Goal: Information Seeking & Learning: Learn about a topic

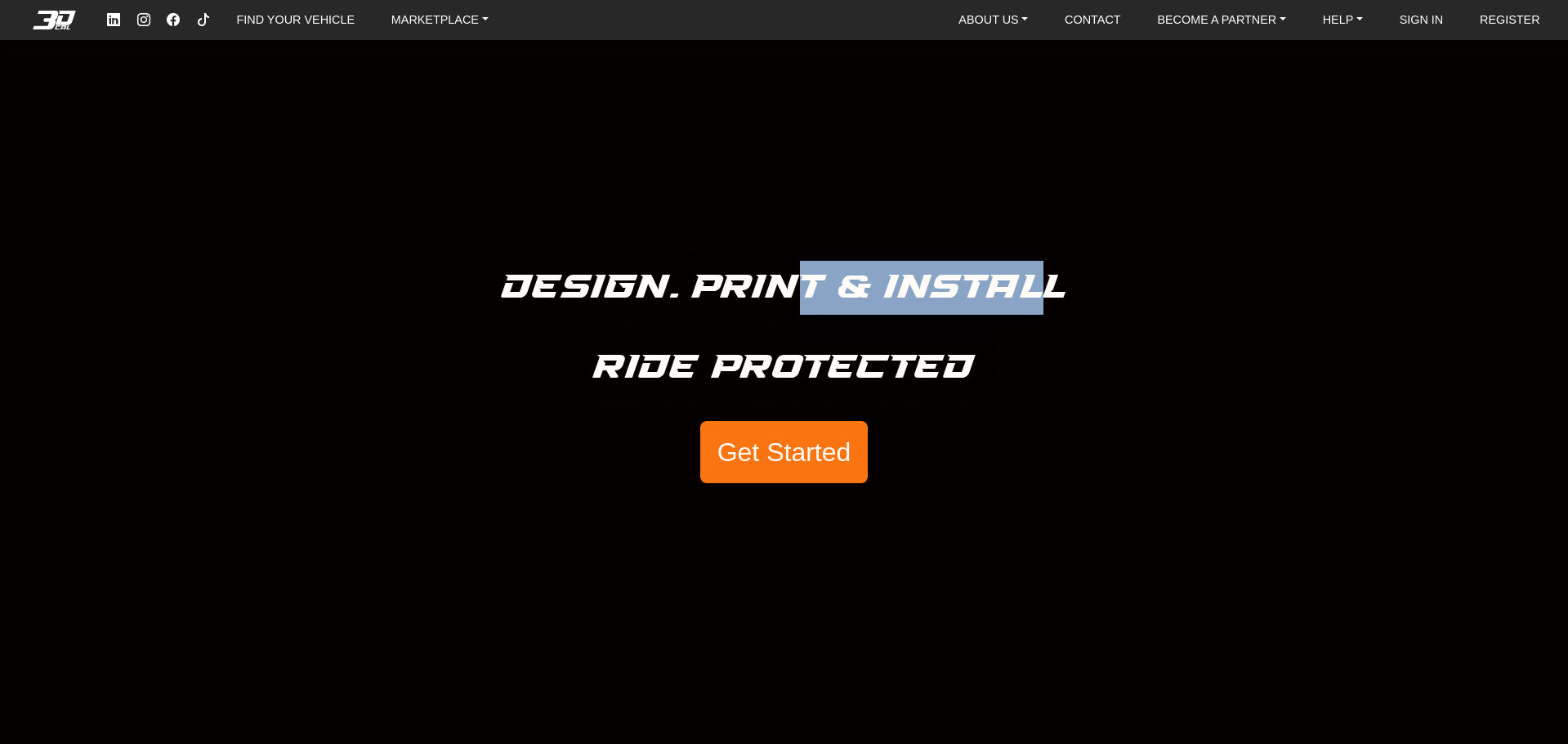
click at [1037, 369] on div "Design. Print & Install Ride Protected Get Started" at bounding box center [784, 372] width 1568 height 744
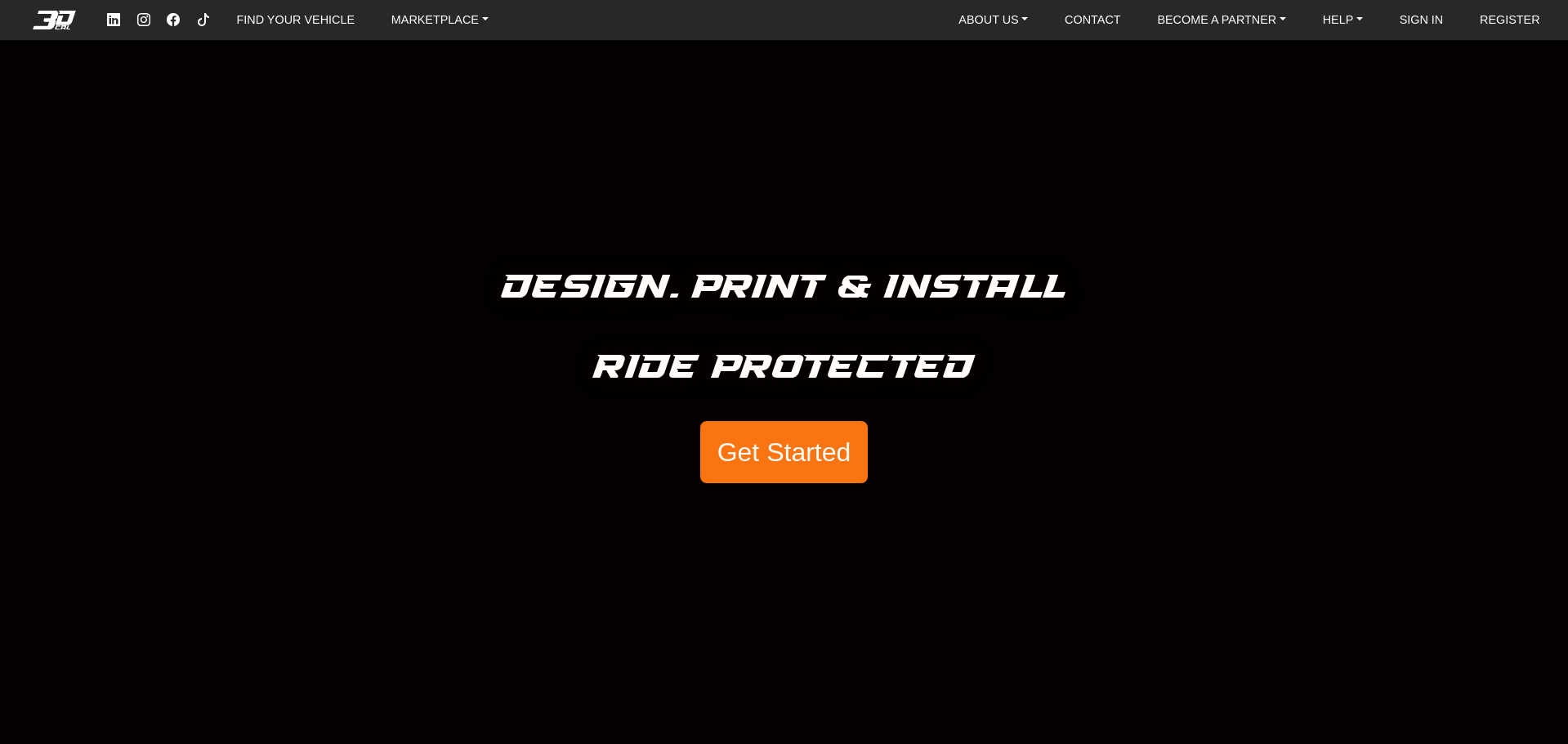
click at [1016, 374] on div "Design. Print & Install Ride Protected Get Started" at bounding box center [784, 372] width 1568 height 744
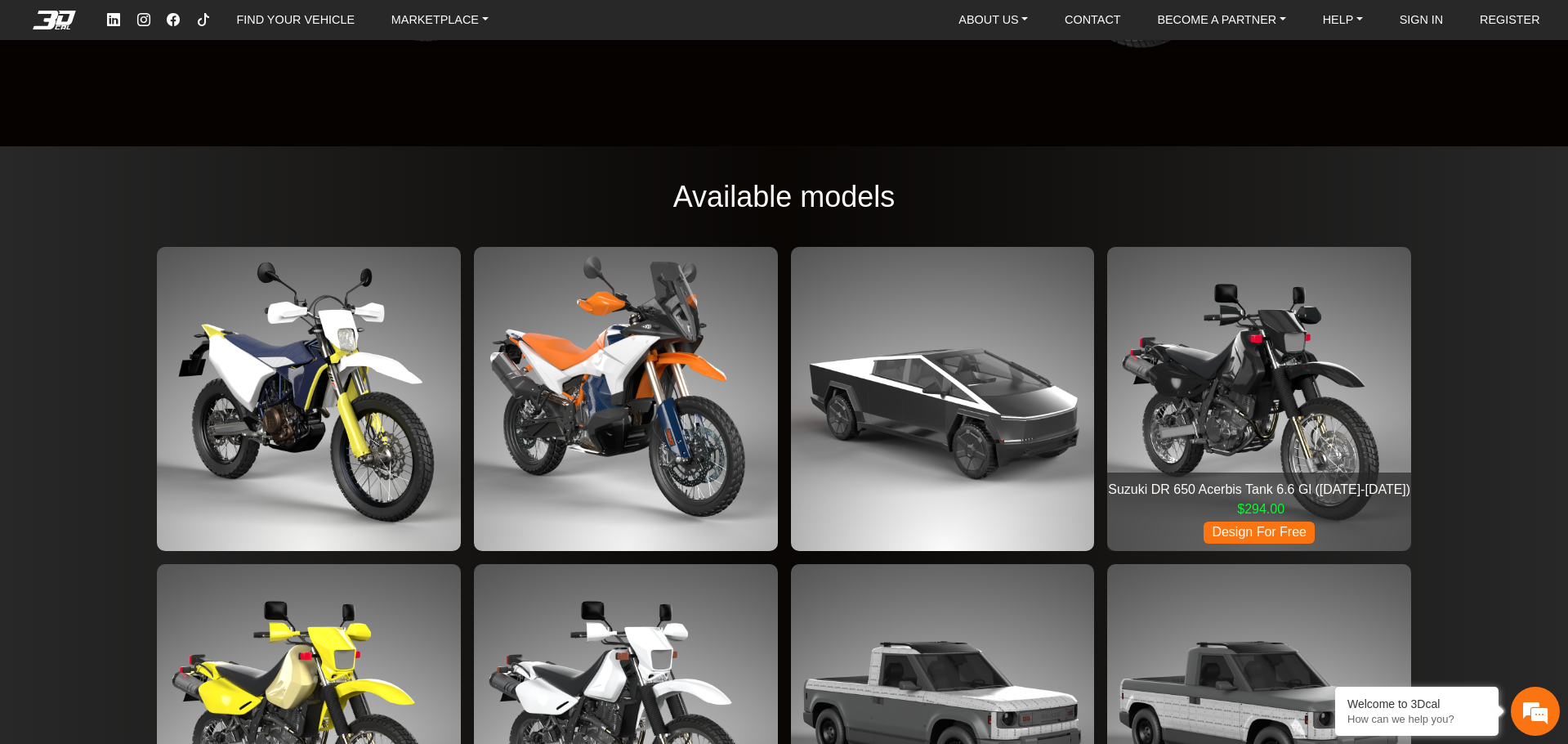
scroll to position [2464, 0]
click at [1251, 386] on img at bounding box center [1259, 399] width 304 height 304
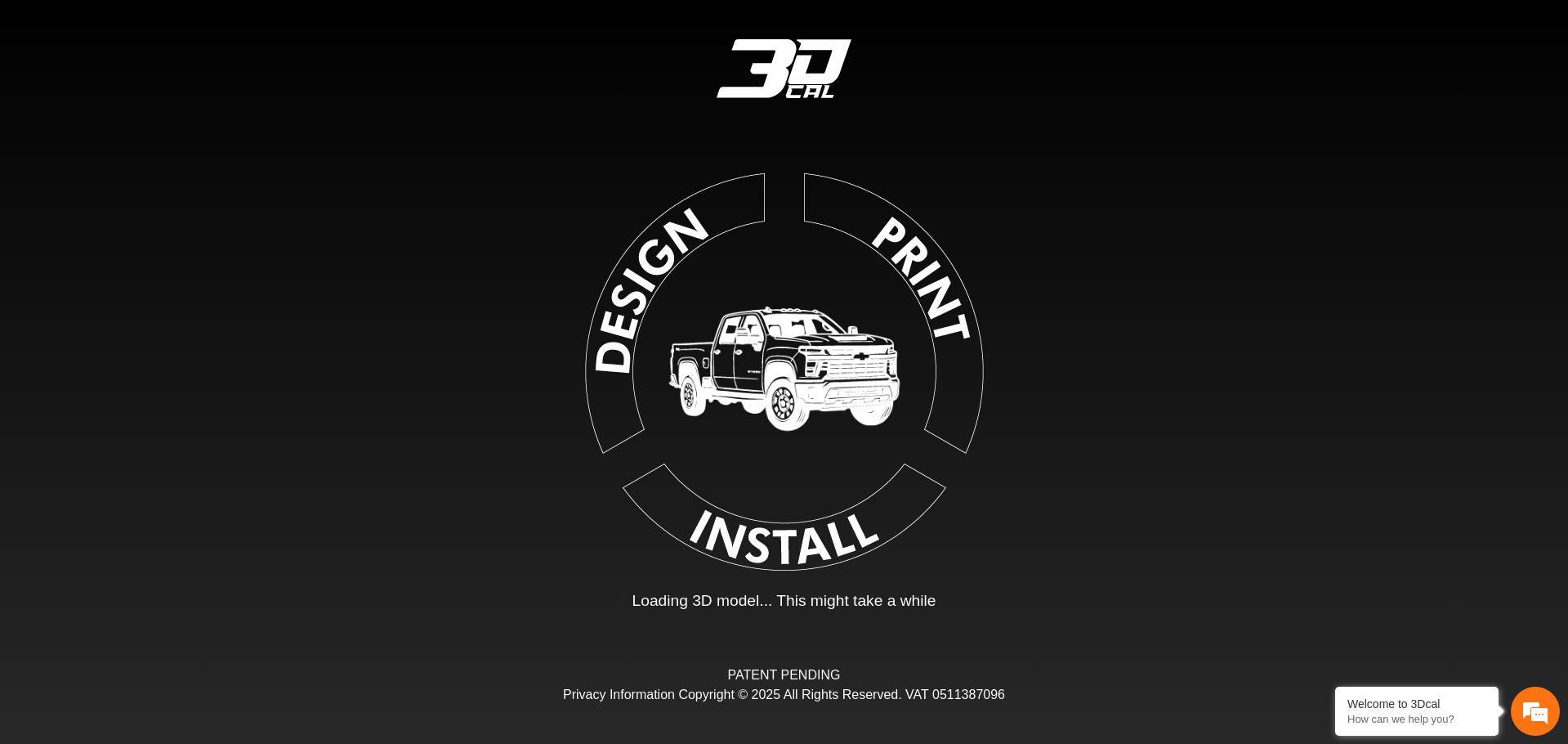
click at [749, 602] on p "Loading 3D model... This might take a while" at bounding box center [784, 602] width 304 height 24
click at [813, 608] on p "Loading 3D model... This might take a while" at bounding box center [784, 602] width 304 height 24
type input "*"
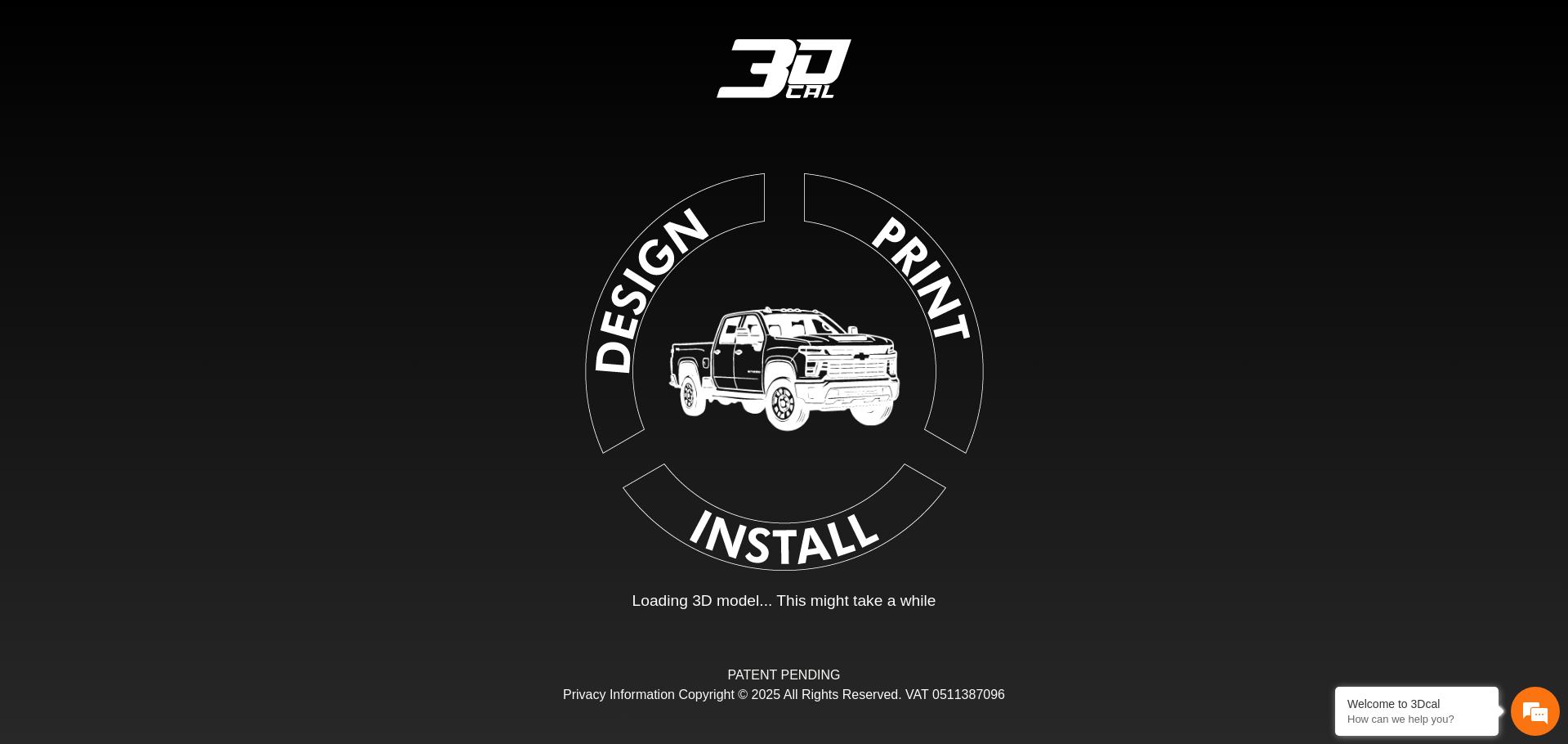
type input "*"
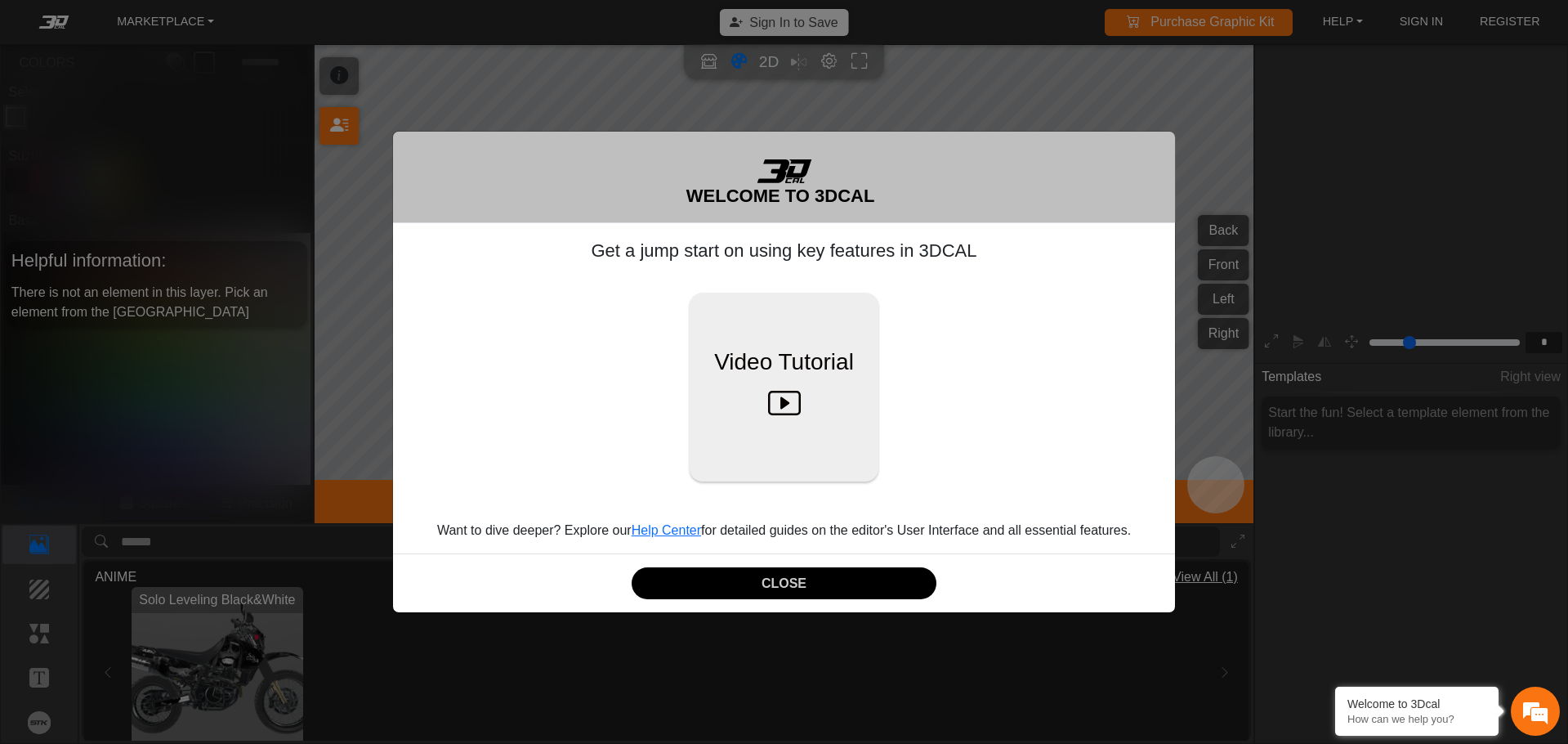
scroll to position [269, 252]
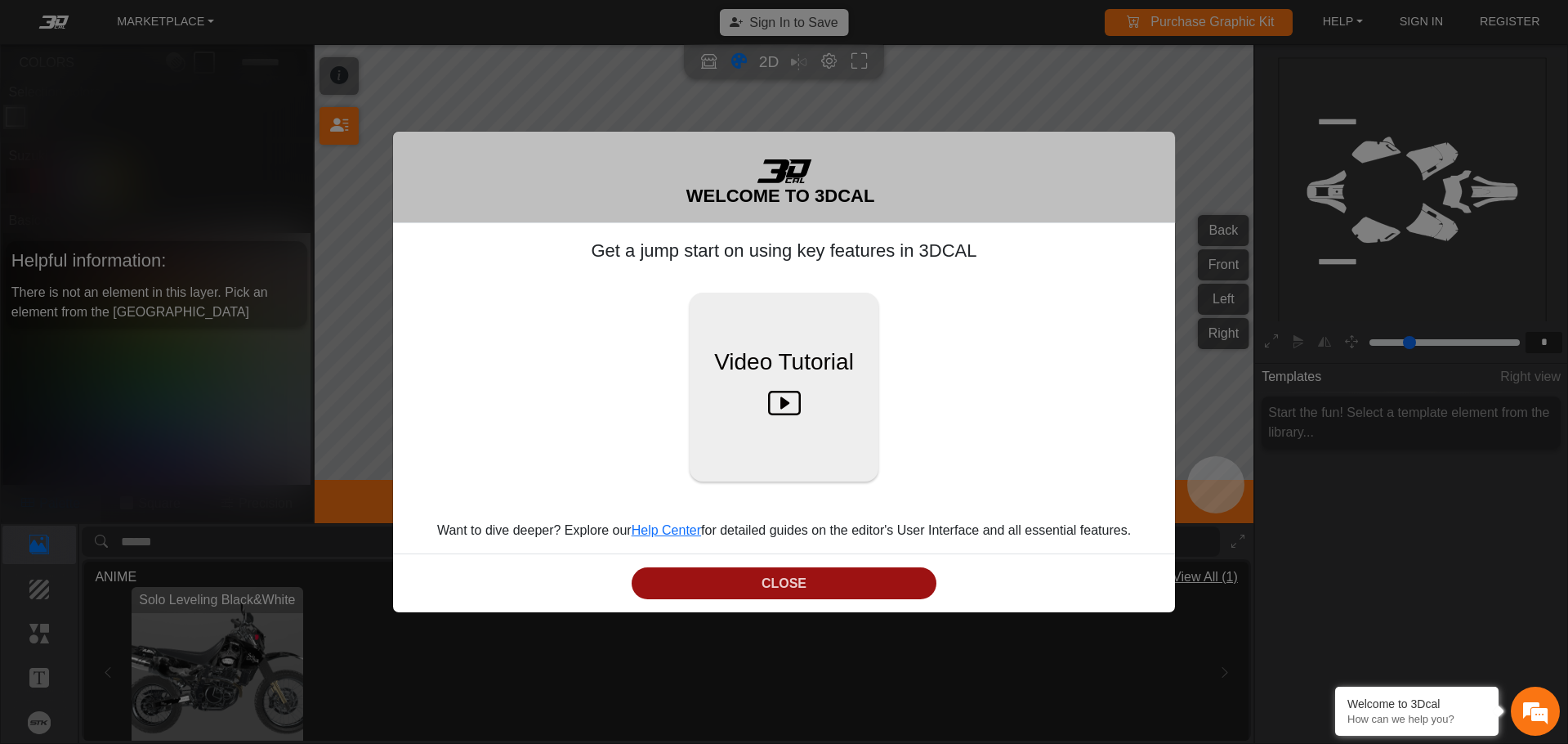
click at [847, 586] on button "CLOSE" at bounding box center [784, 582] width 305 height 32
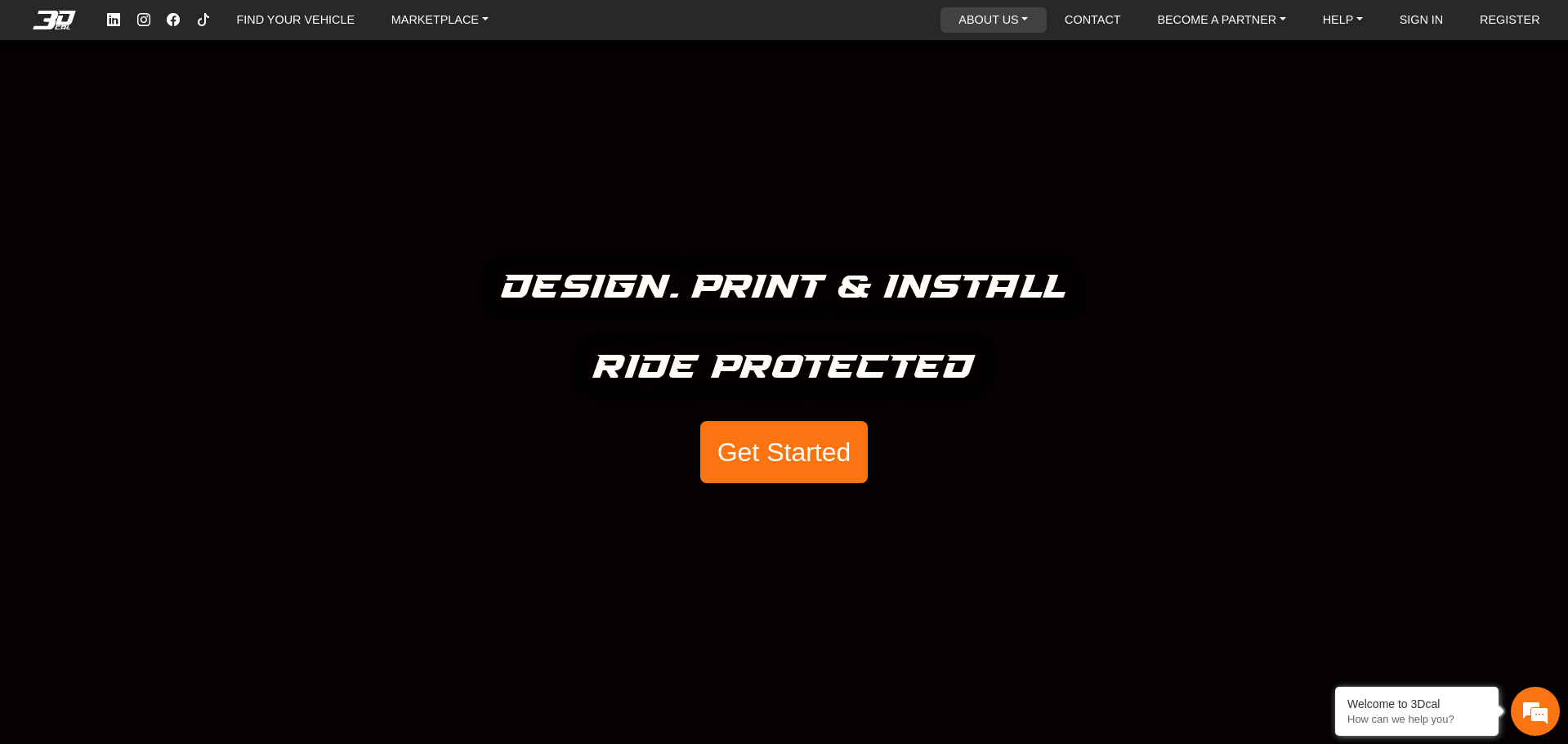
click at [1013, 21] on link "ABOUT US" at bounding box center [993, 20] width 83 height 25
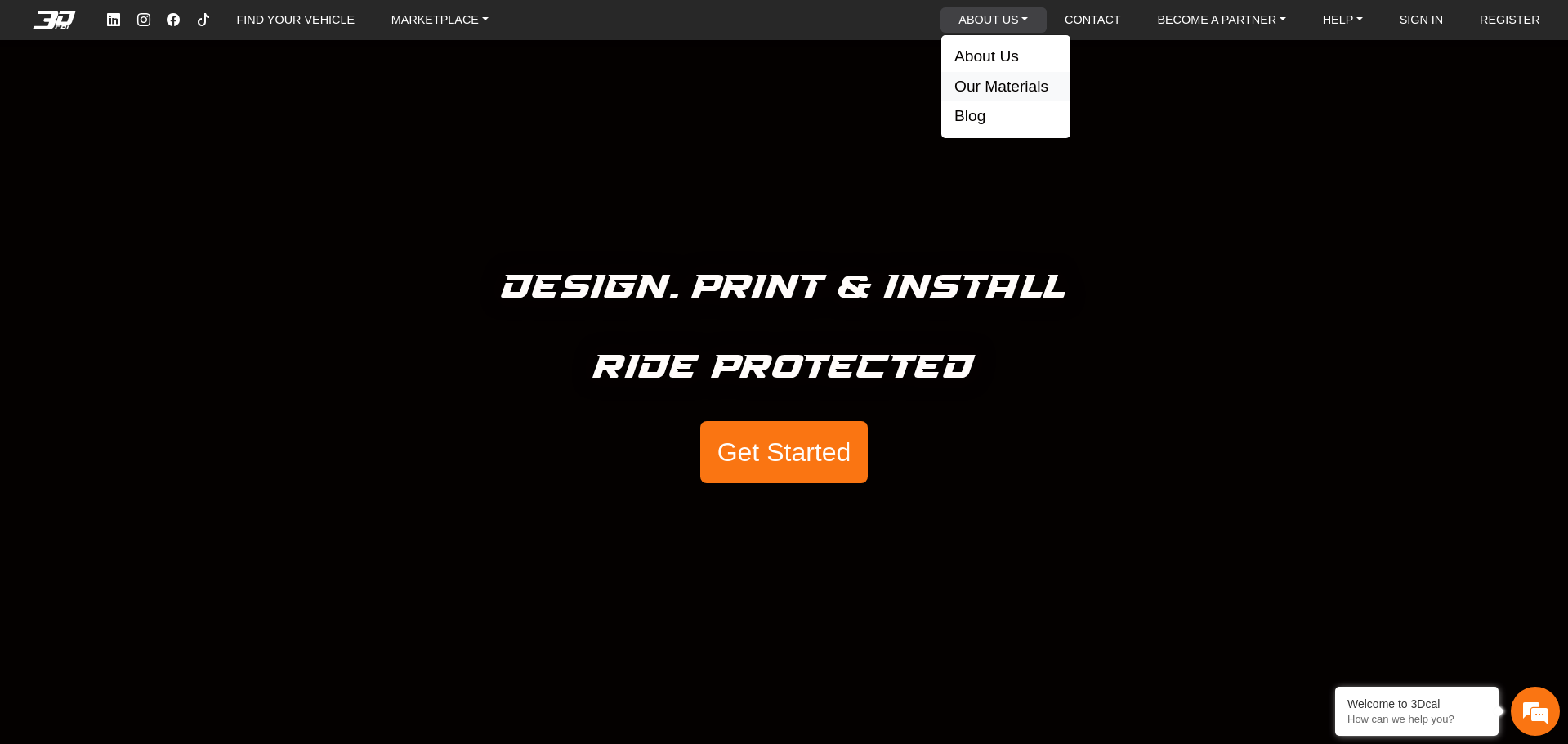
click at [1008, 79] on button "Our Materials" at bounding box center [1006, 86] width 129 height 30
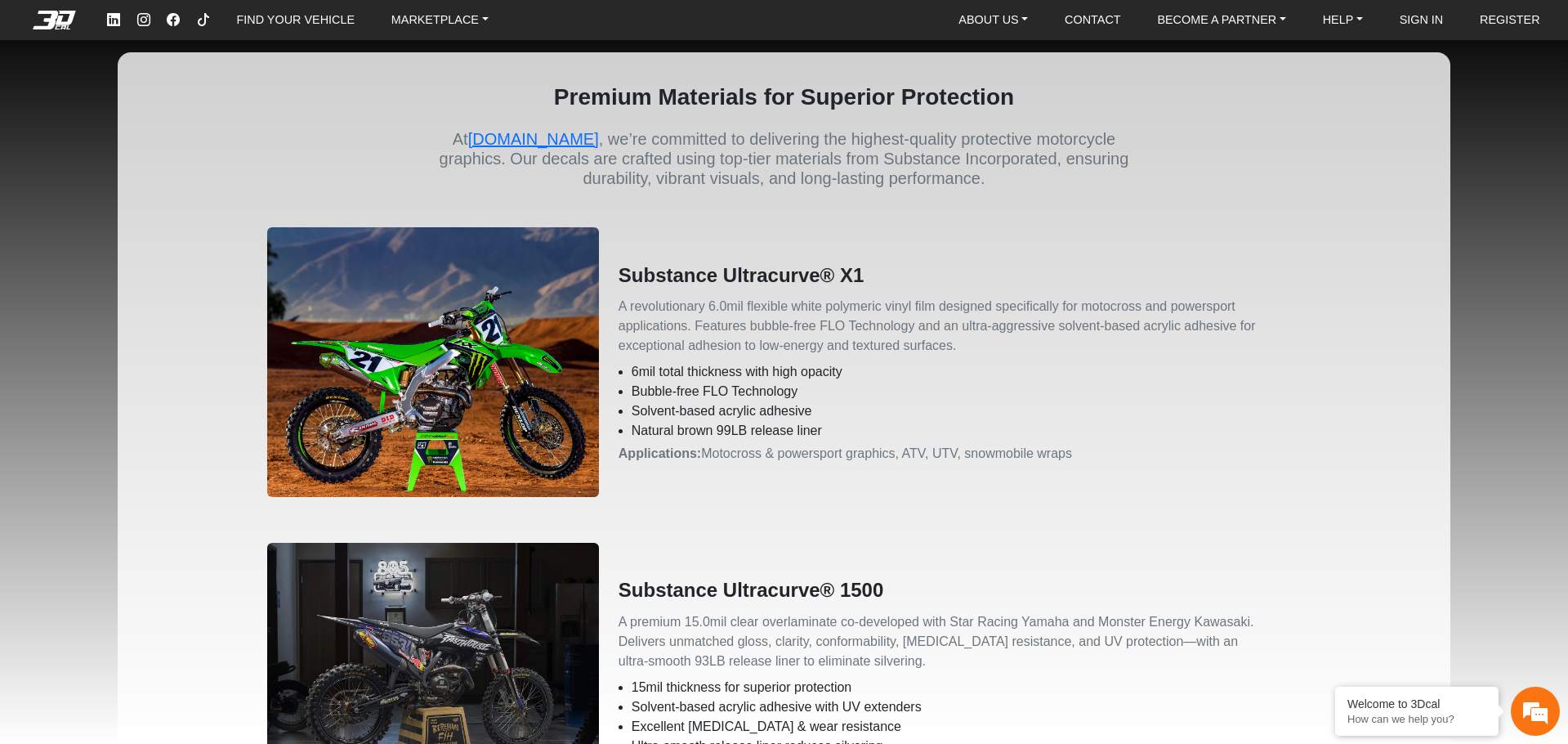
click at [694, 335] on p "A revolutionary 6.0mil flexible white polymeric vinyl film designed specificall…" at bounding box center [959, 326] width 682 height 59
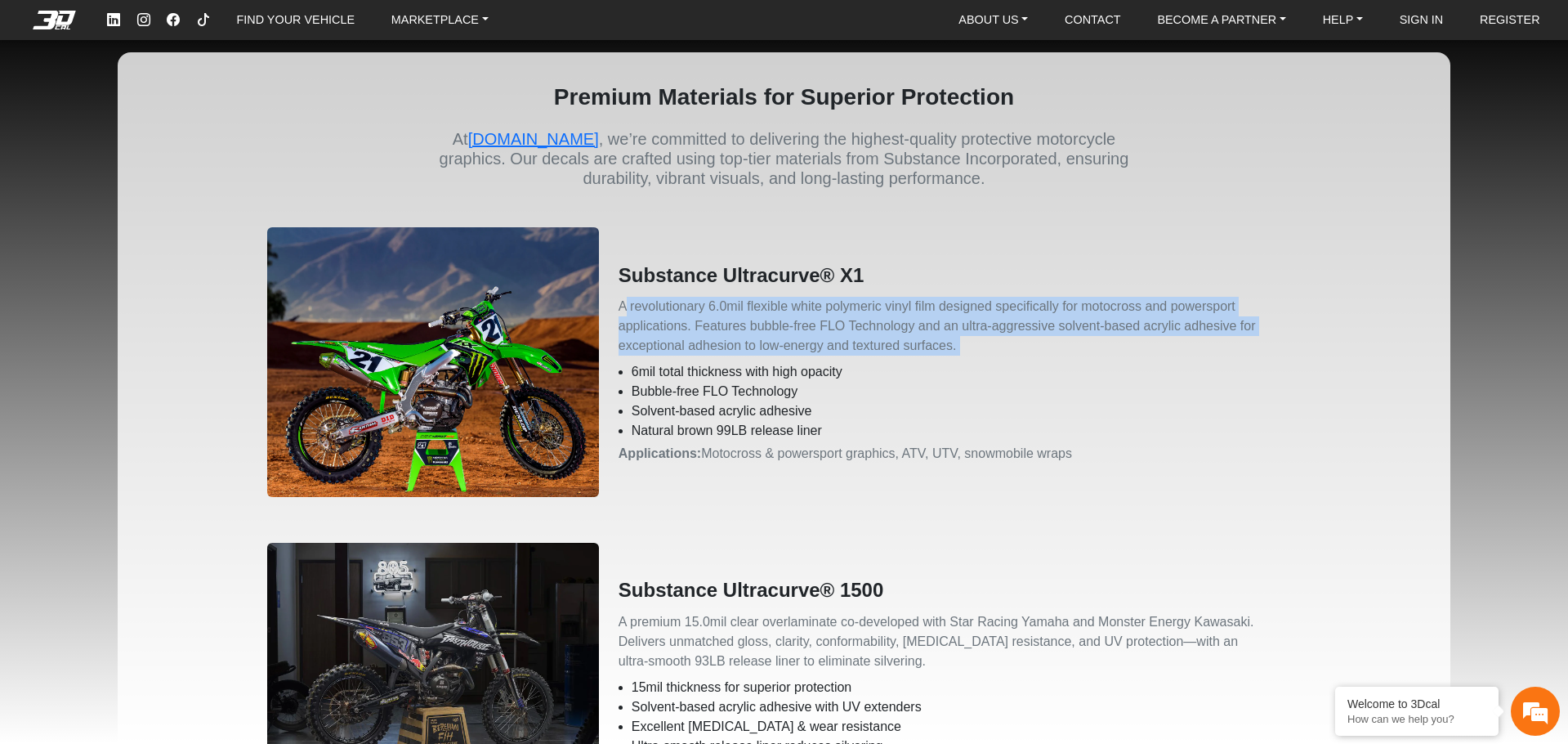
click at [694, 335] on p "A revolutionary 6.0mil flexible white polymeric vinyl film designed specificall…" at bounding box center [959, 326] width 682 height 59
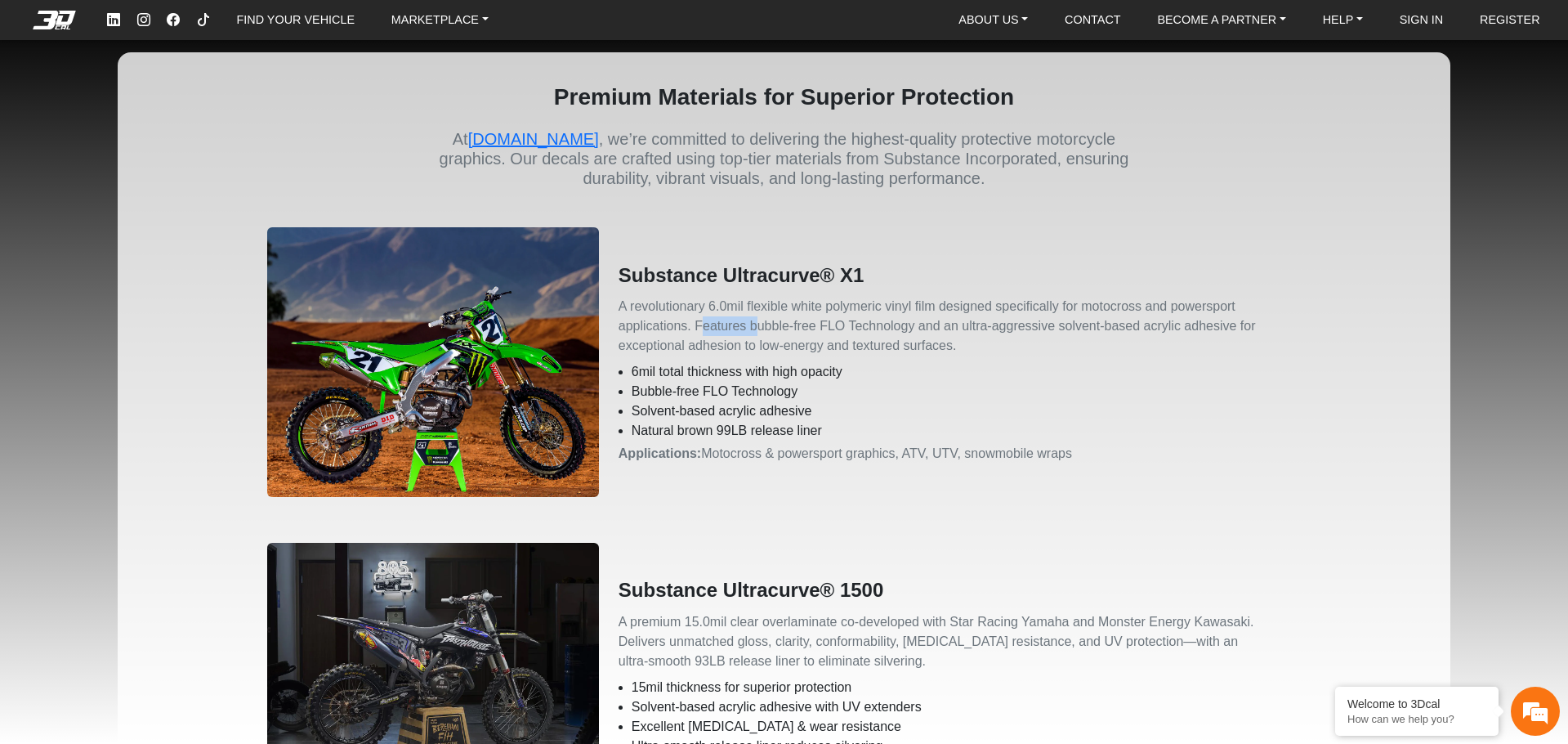
click at [694, 335] on p "A revolutionary 6.0mil flexible white polymeric vinyl film designed specificall…" at bounding box center [959, 326] width 682 height 59
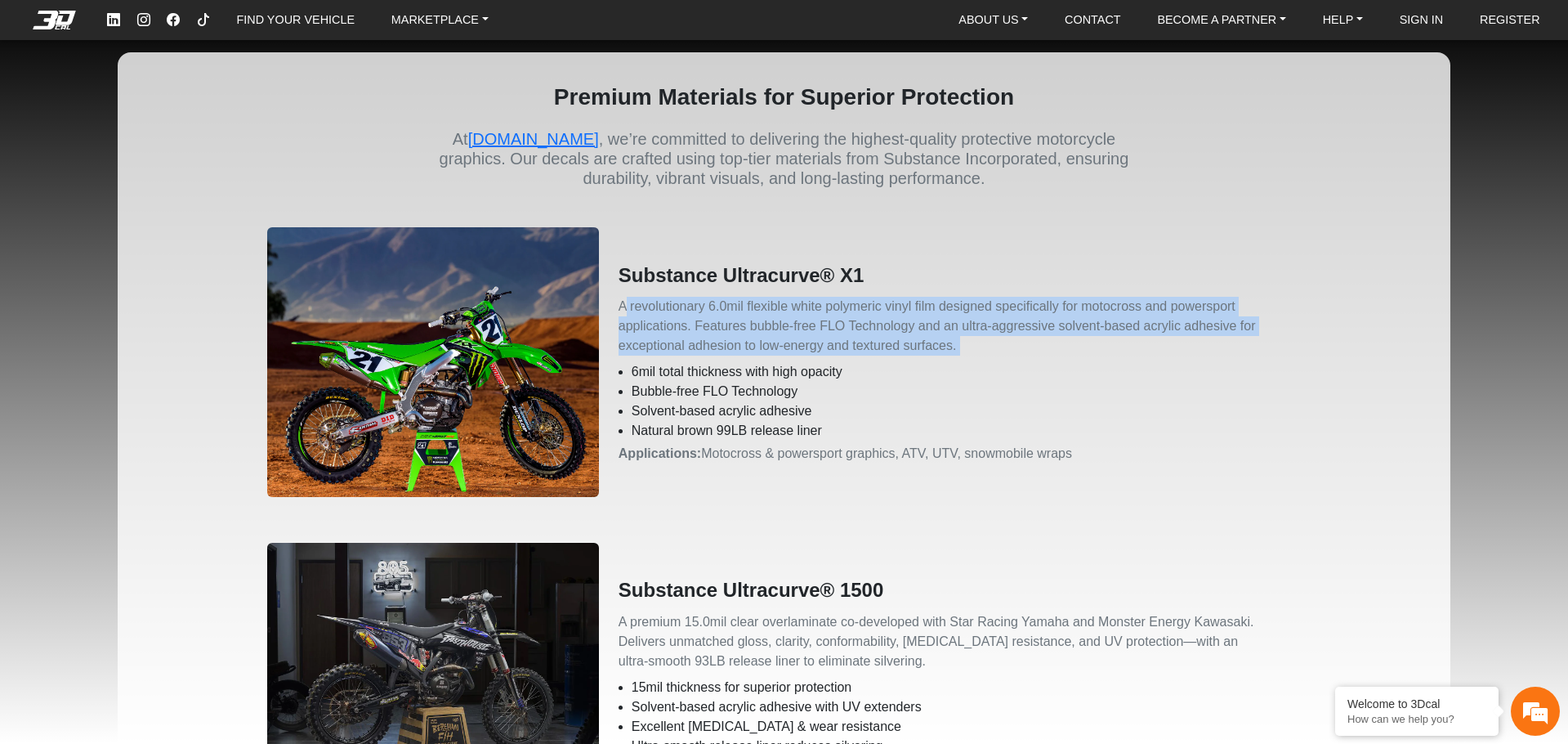
click at [694, 335] on p "A revolutionary 6.0mil flexible white polymeric vinyl film designed specificall…" at bounding box center [959, 326] width 682 height 59
click at [693, 333] on p "A revolutionary 6.0mil flexible white polymeric vinyl film designed specificall…" at bounding box center [959, 326] width 682 height 59
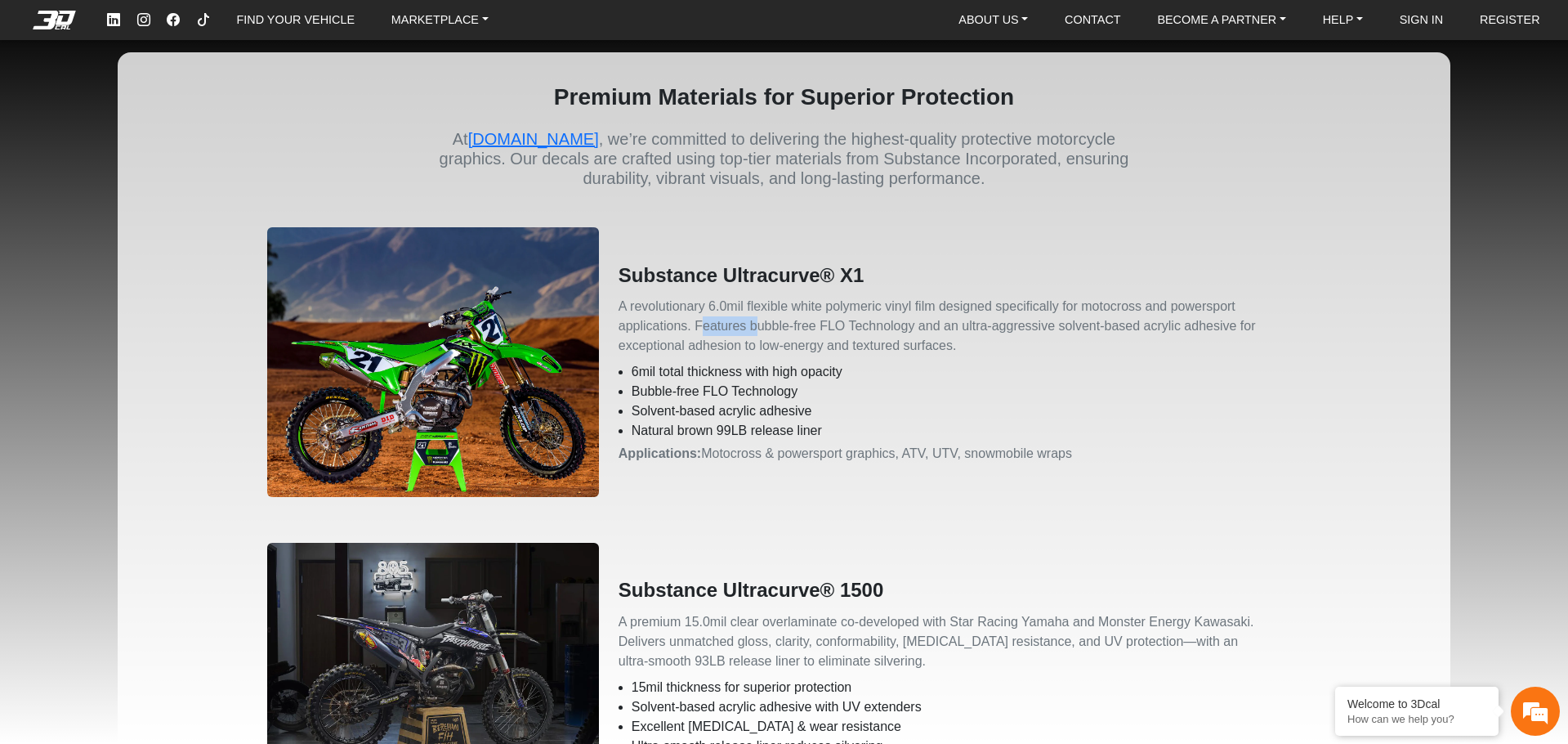
click at [693, 333] on p "A revolutionary 6.0mil flexible white polymeric vinyl film designed specificall…" at bounding box center [959, 326] width 682 height 59
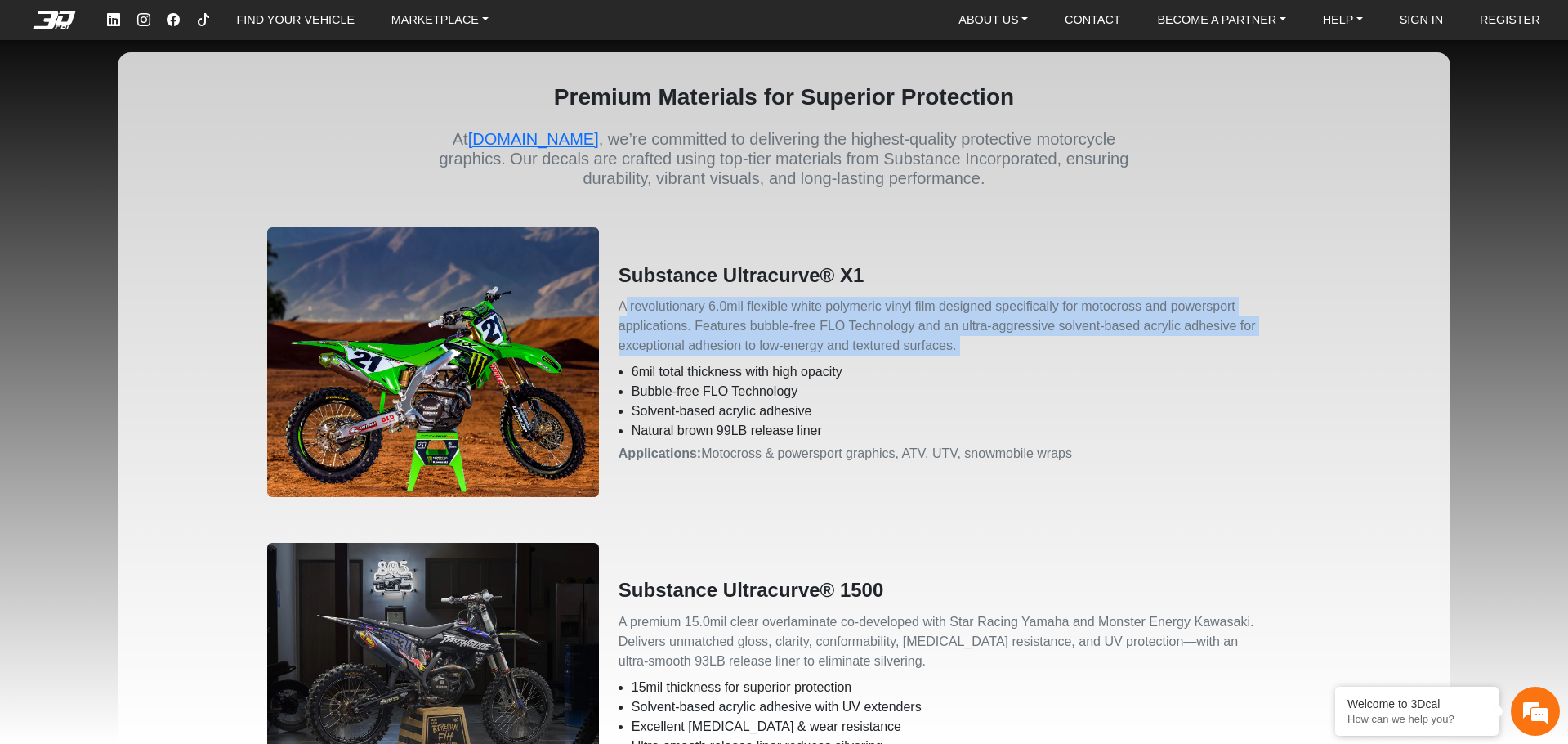
click at [693, 333] on p "A revolutionary 6.0mil flexible white polymeric vinyl film designed specificall…" at bounding box center [959, 326] width 682 height 59
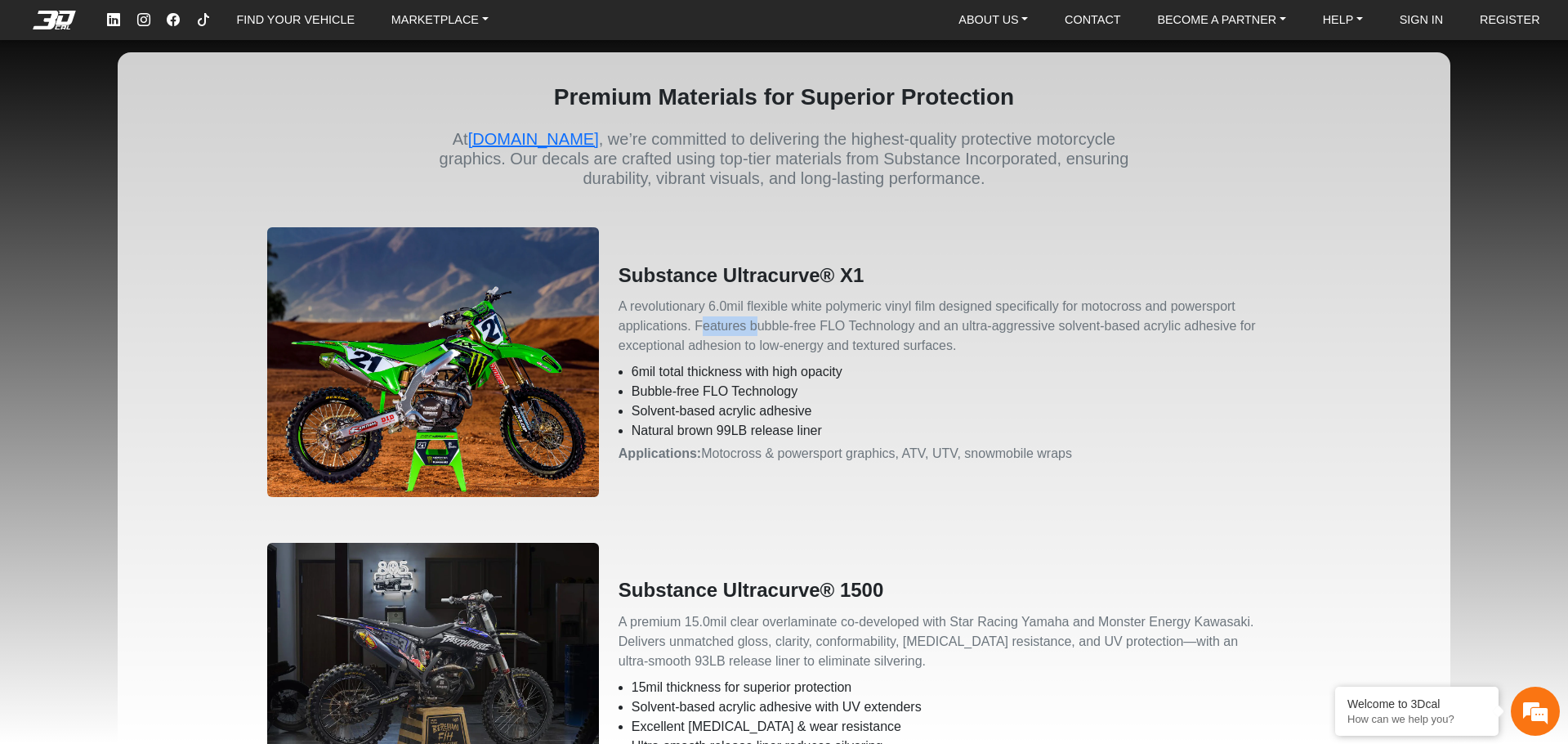
click at [693, 333] on p "A revolutionary 6.0mil flexible white polymeric vinyl film designed specificall…" at bounding box center [959, 326] width 682 height 59
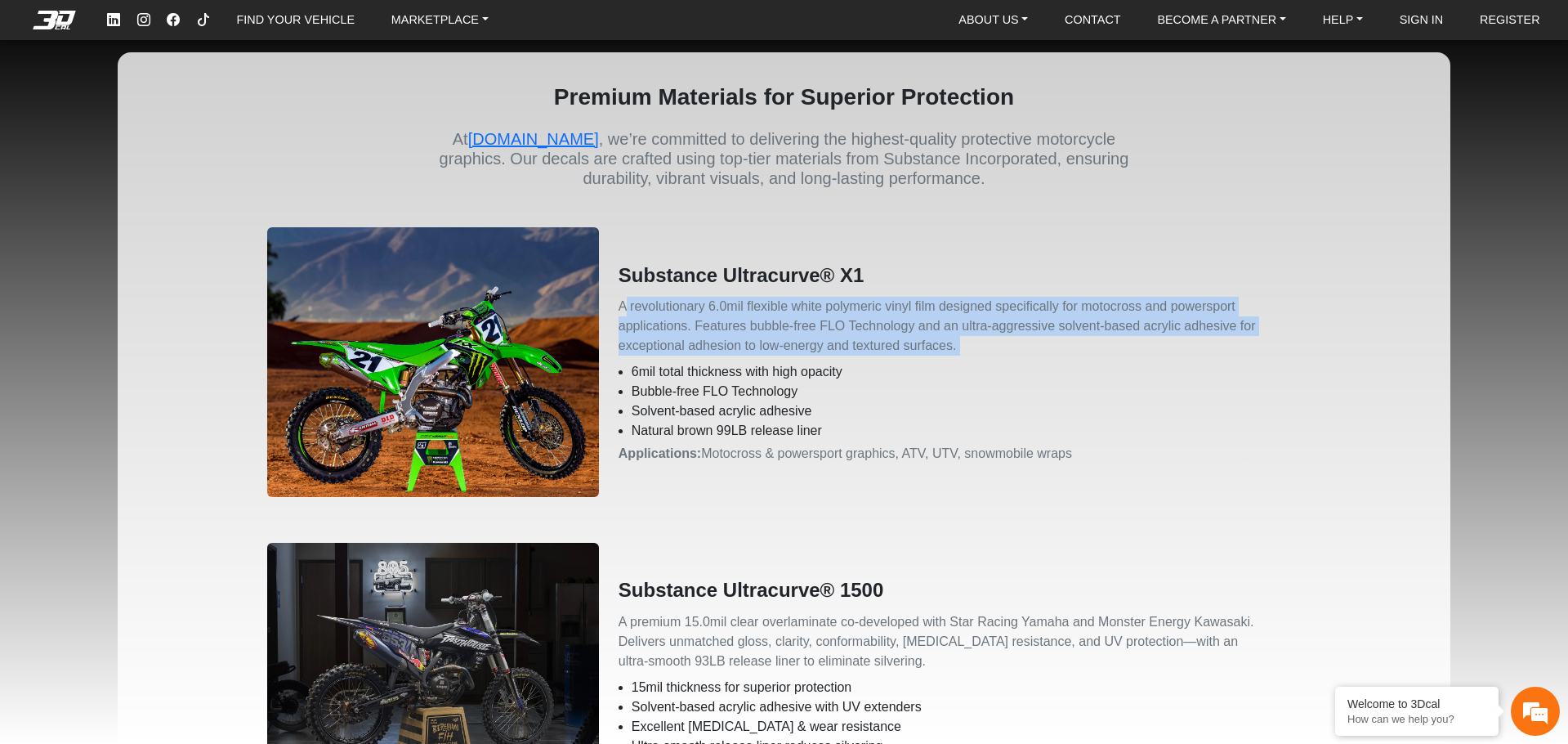
click at [693, 333] on p "A revolutionary 6.0mil flexible white polymeric vinyl film designed specificall…" at bounding box center [959, 326] width 682 height 59
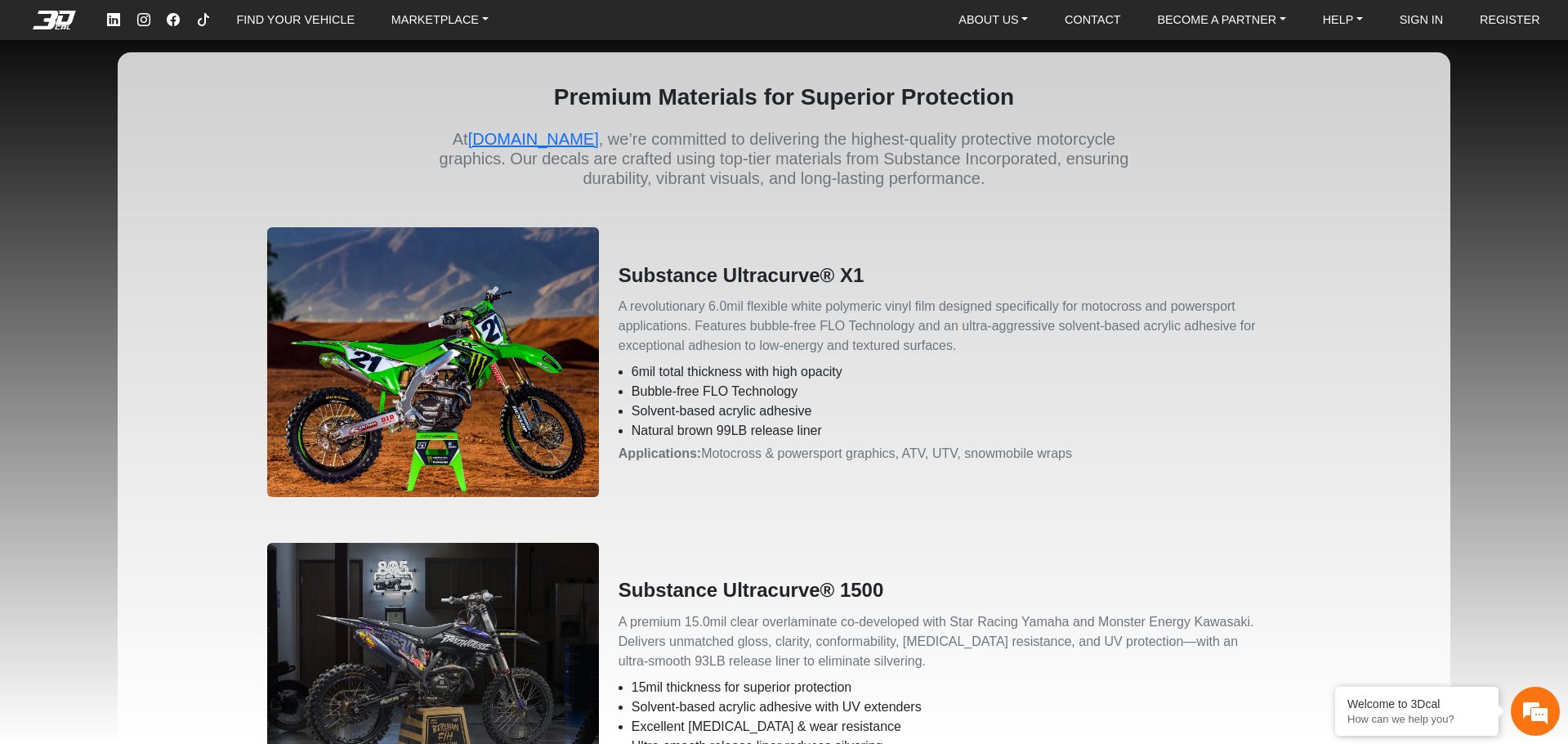
click at [695, 362] on li "6mil total thickness with high opacity" at bounding box center [967, 372] width 669 height 20
click at [692, 383] on li "Bubble‑free FLO Technology" at bounding box center [967, 392] width 669 height 20
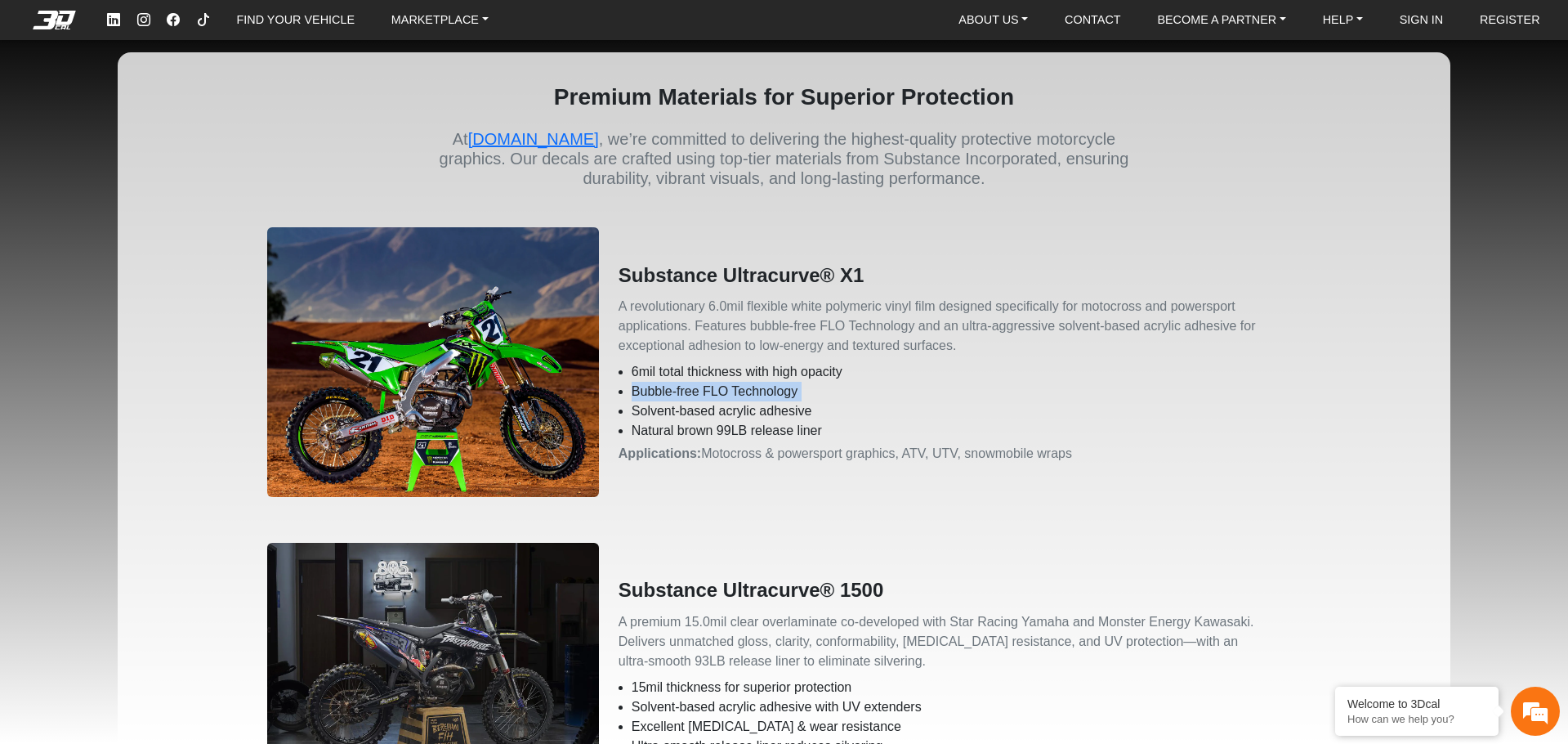
click at [692, 383] on li "Bubble‑free FLO Technology" at bounding box center [967, 392] width 669 height 20
click at [715, 416] on li "Solvent‑based acrylic adhesive" at bounding box center [967, 411] width 669 height 20
click at [720, 430] on li "Natural brown 99LB release liner" at bounding box center [967, 431] width 669 height 20
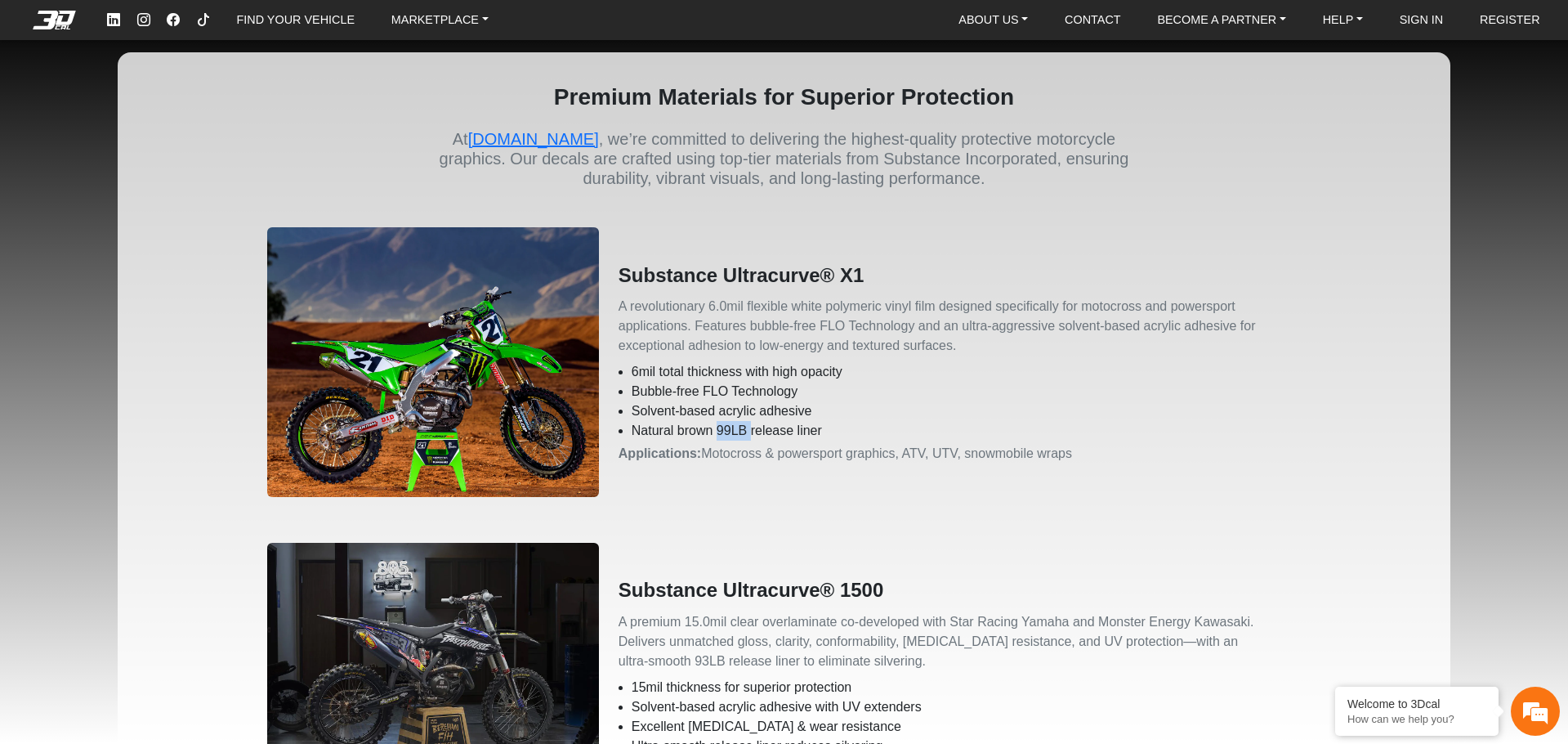
click at [720, 430] on li "Natural brown 99LB release liner" at bounding box center [967, 431] width 669 height 20
click at [726, 450] on p "Applications: Motocross & powersport graphics, ATV, UTV, snowmobile wraps" at bounding box center [959, 454] width 682 height 20
drag, startPoint x: 1045, startPoint y: 467, endPoint x: 1041, endPoint y: 342, distance: 125.1
click at [1040, 343] on div "Substance Ultracurve® X1 A revolutionary 6.0mil flexible white polymeric vinyl …" at bounding box center [784, 352] width 1053 height 289
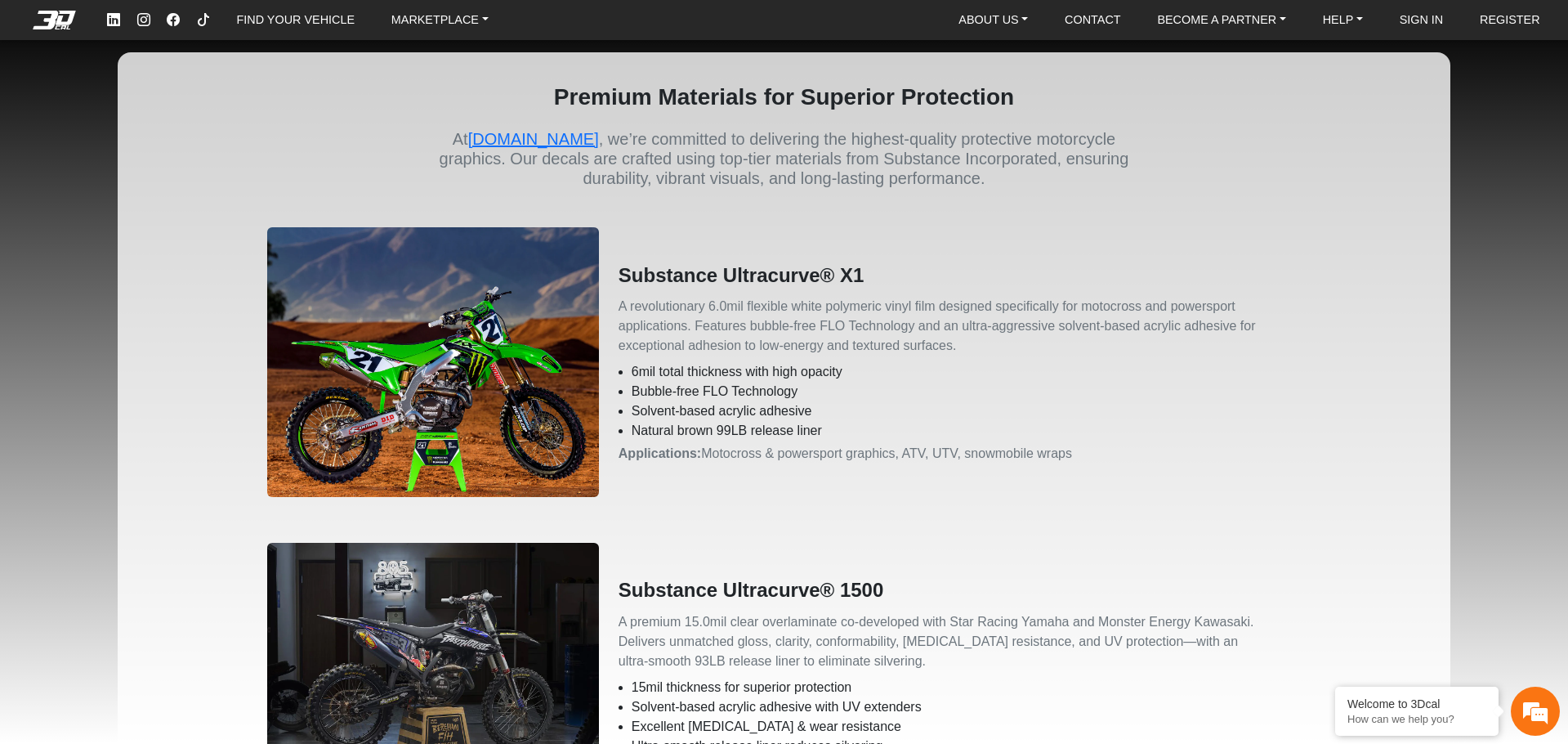
click at [1042, 340] on p "A revolutionary 6.0mil flexible white polymeric vinyl film designed specificall…" at bounding box center [959, 326] width 682 height 59
click at [1004, 15] on link "ABOUT US" at bounding box center [993, 20] width 83 height 25
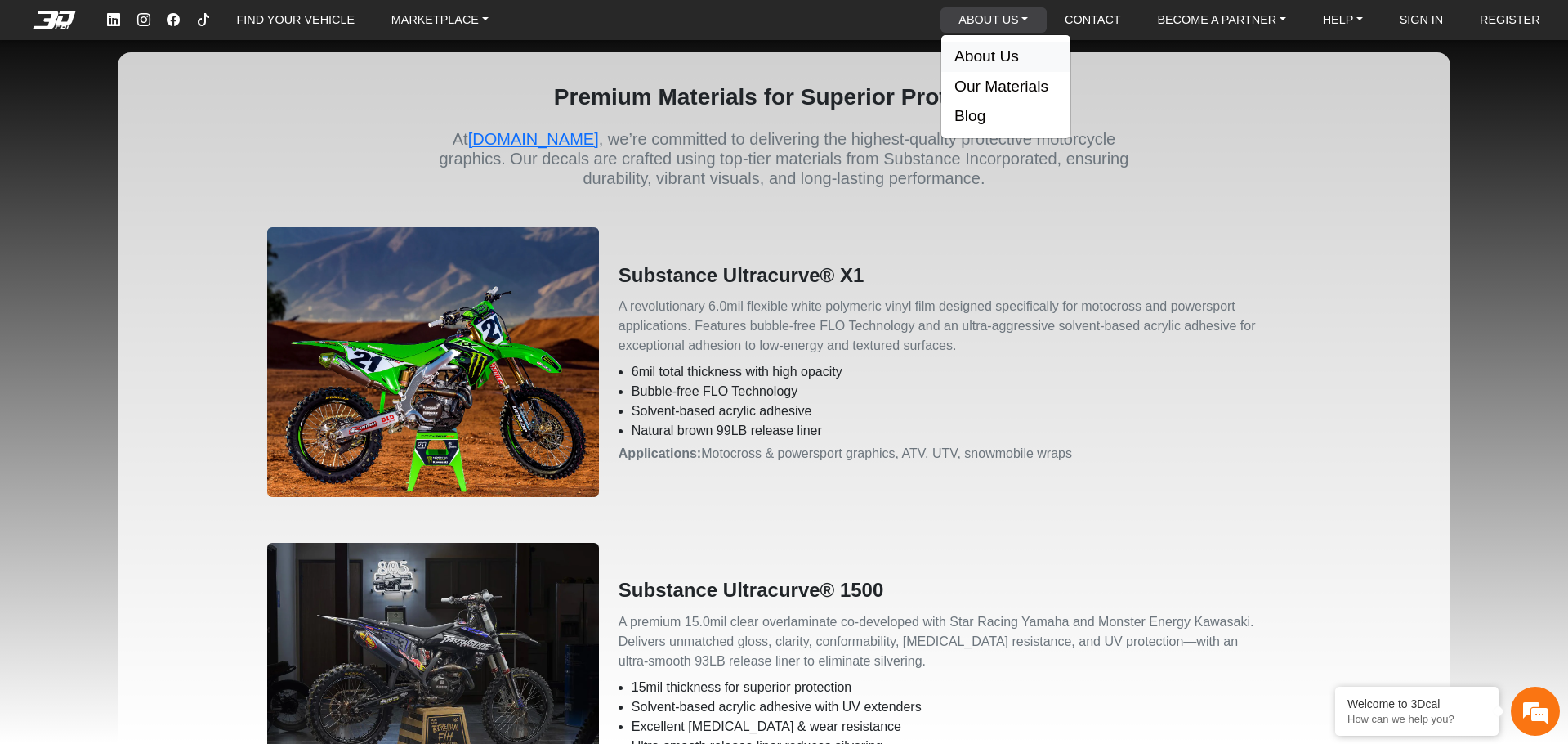
click at [1004, 63] on button "About Us" at bounding box center [1006, 56] width 129 height 30
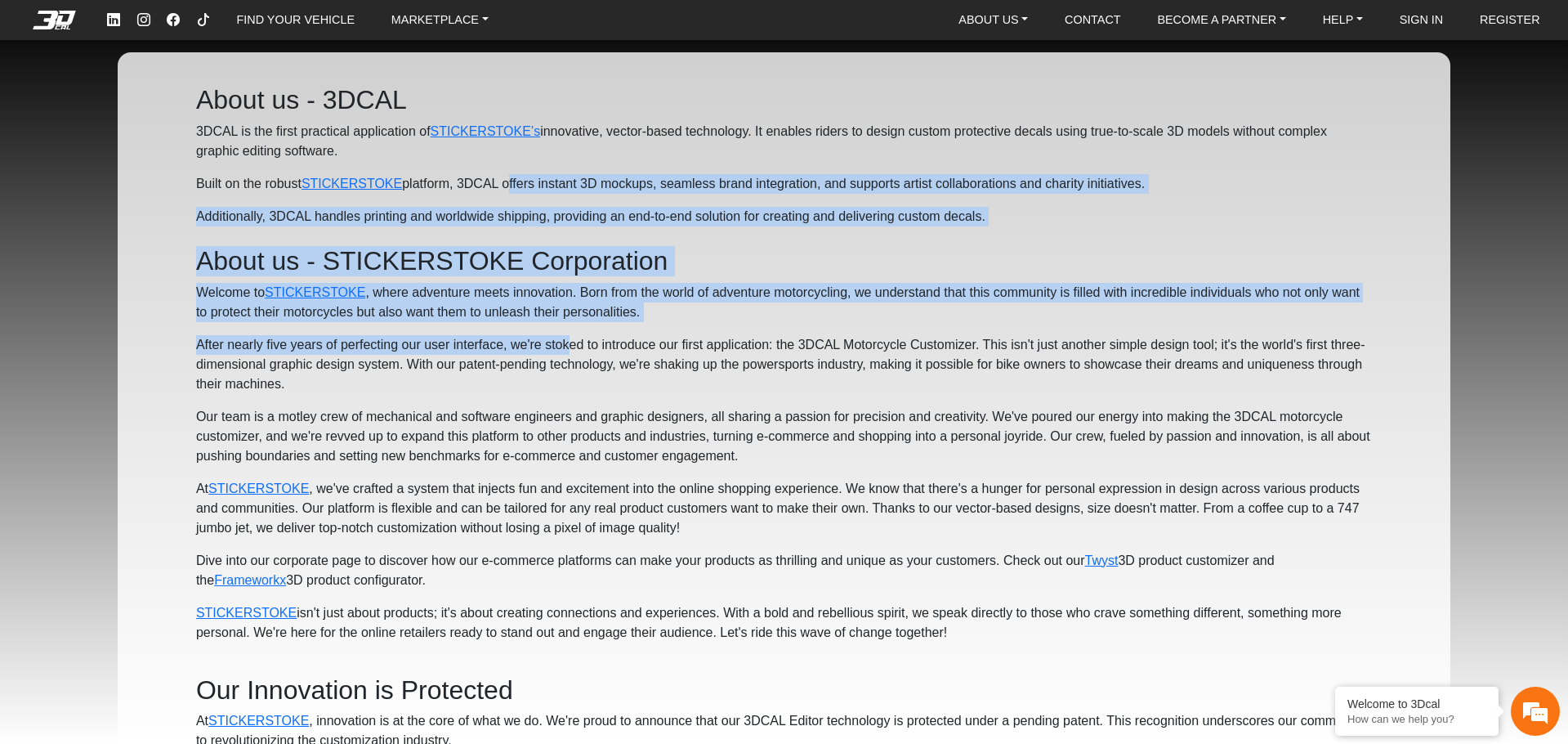
drag, startPoint x: 508, startPoint y: 179, endPoint x: 574, endPoint y: 325, distance: 160.2
click at [587, 263] on h2 "About us - STICKERSTOKE Corporation" at bounding box center [784, 260] width 1176 height 30
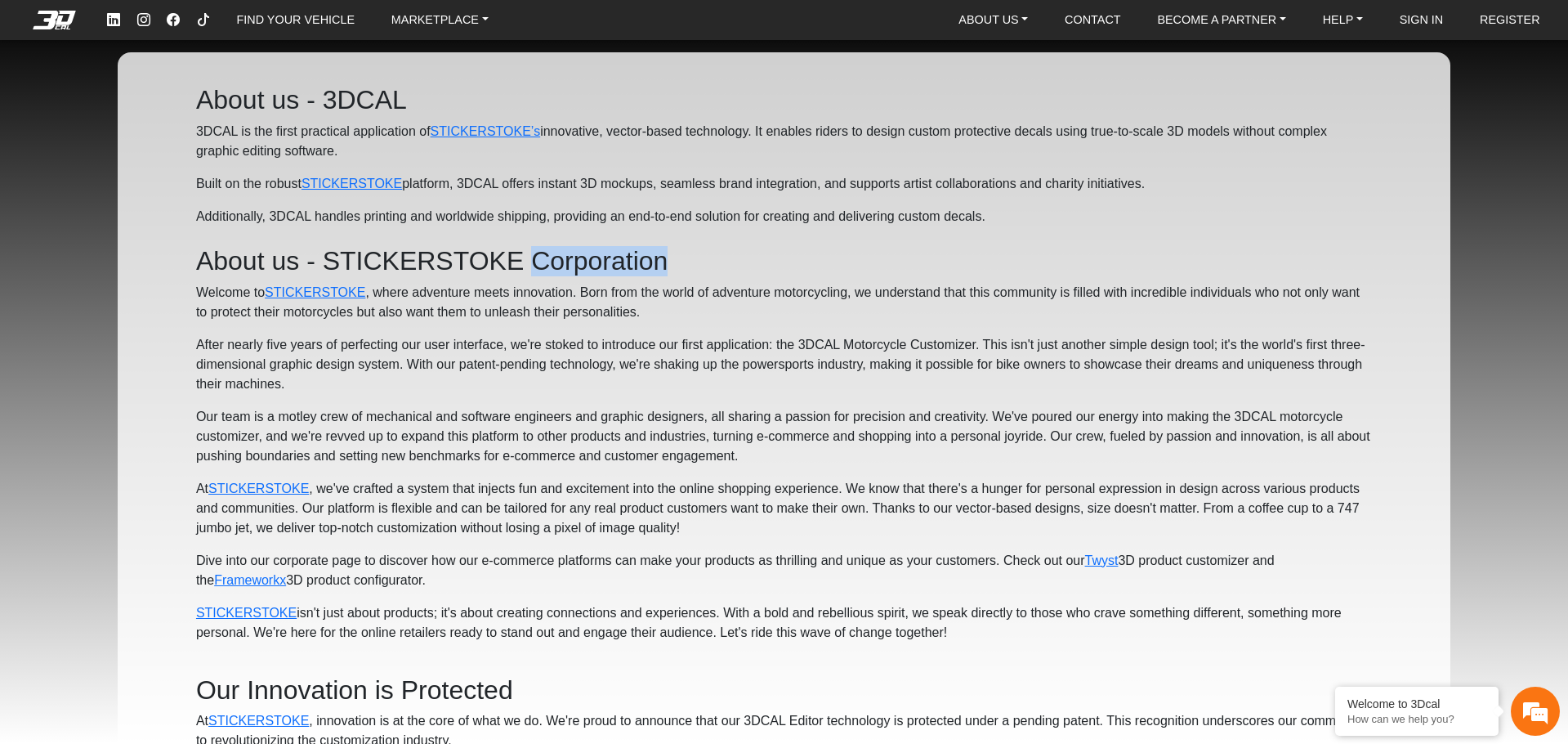
click at [587, 263] on h2 "About us - STICKERSTOKE Corporation" at bounding box center [784, 260] width 1176 height 30
click at [589, 350] on p "After nearly five years of perfecting our user interface, we're stoked to intro…" at bounding box center [784, 364] width 1176 height 59
drag, startPoint x: 70, startPoint y: 359, endPoint x: 0, endPoint y: 52, distance: 314.9
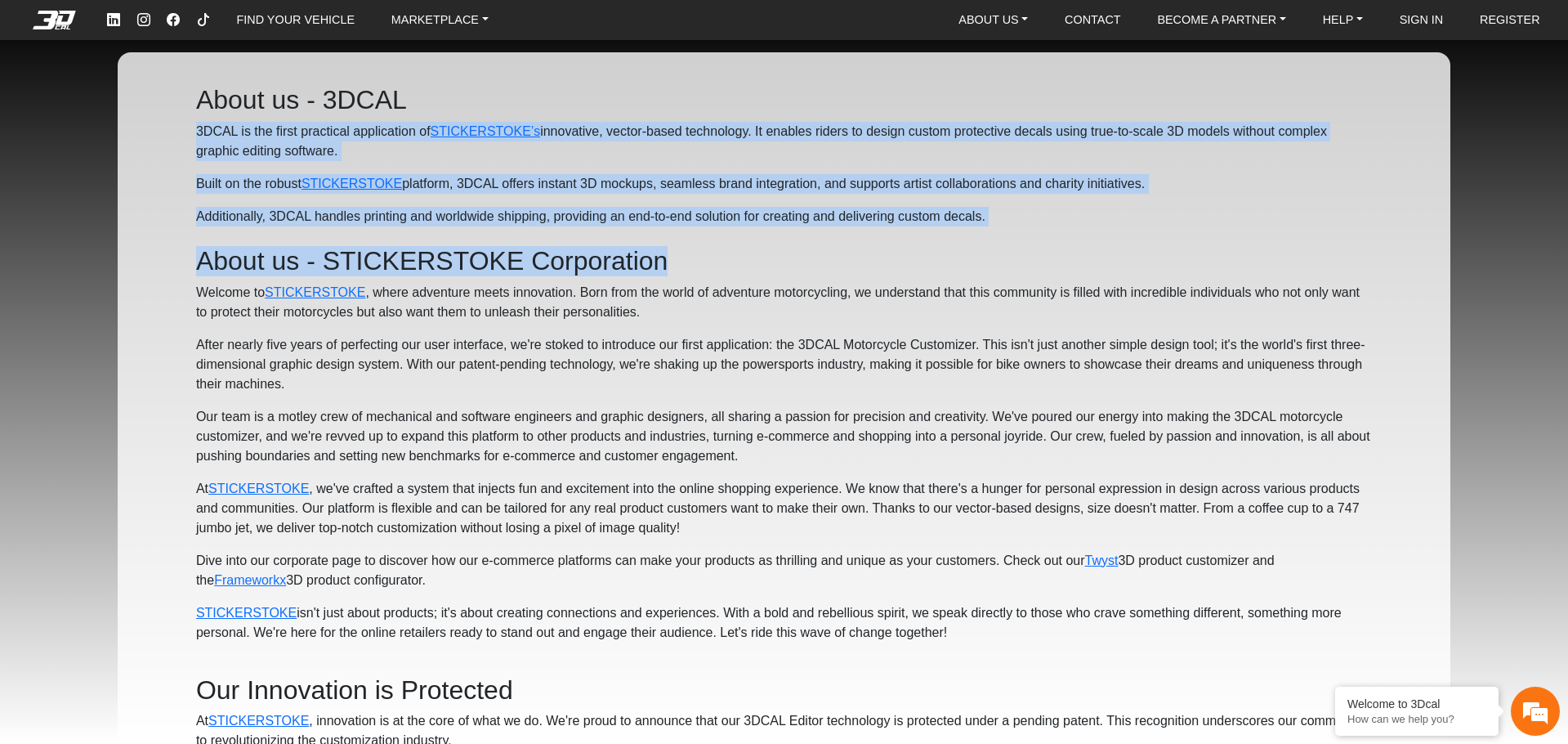
drag, startPoint x: 721, startPoint y: 114, endPoint x: 1034, endPoint y: 244, distance: 338.9
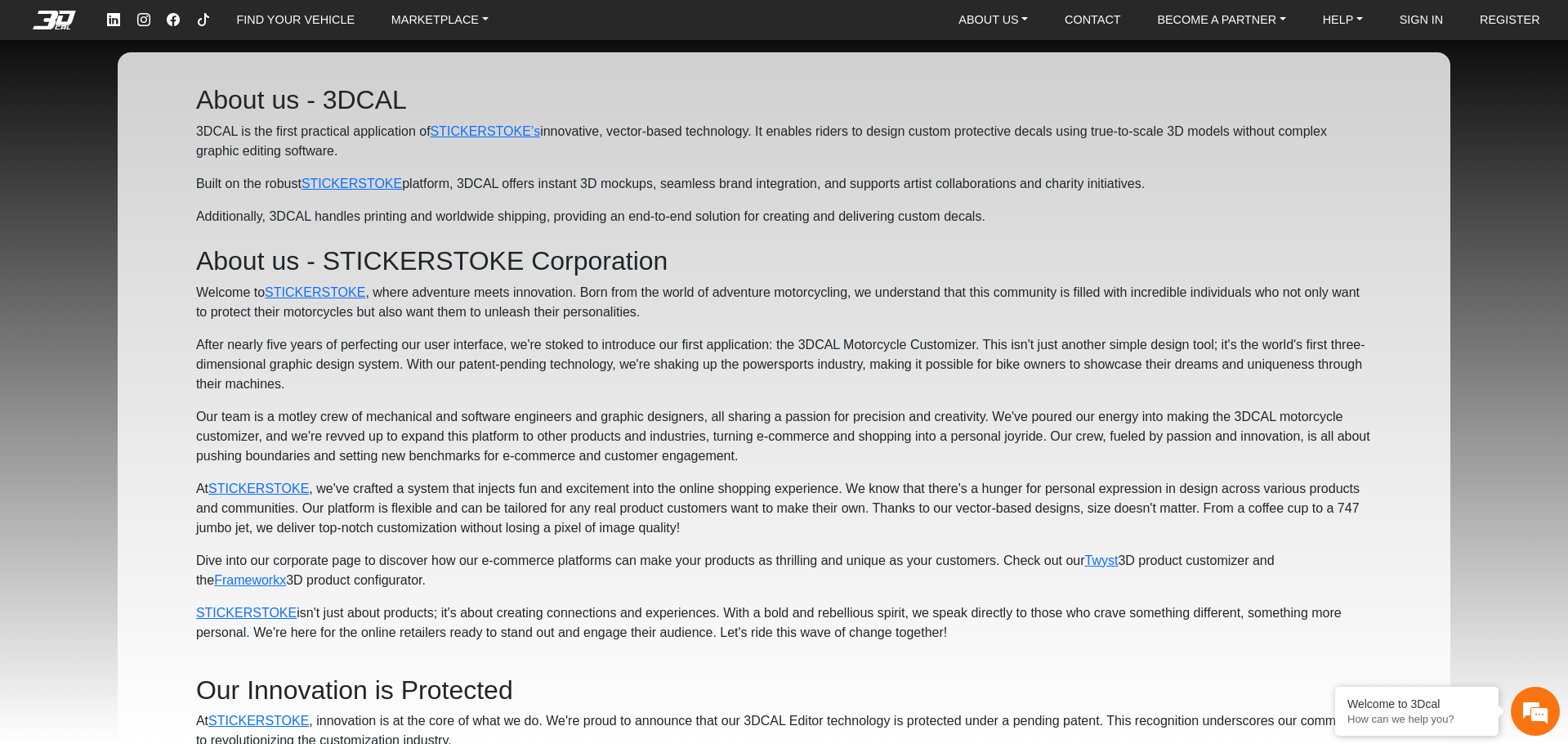
click at [472, 248] on h2 "About us - STICKERSTOKE Corporation" at bounding box center [784, 260] width 1176 height 30
click at [520, 183] on p "Built on the robust STICKERSTOKE platform, 3DCAL offers instant 3D mockups, sea…" at bounding box center [784, 184] width 1176 height 20
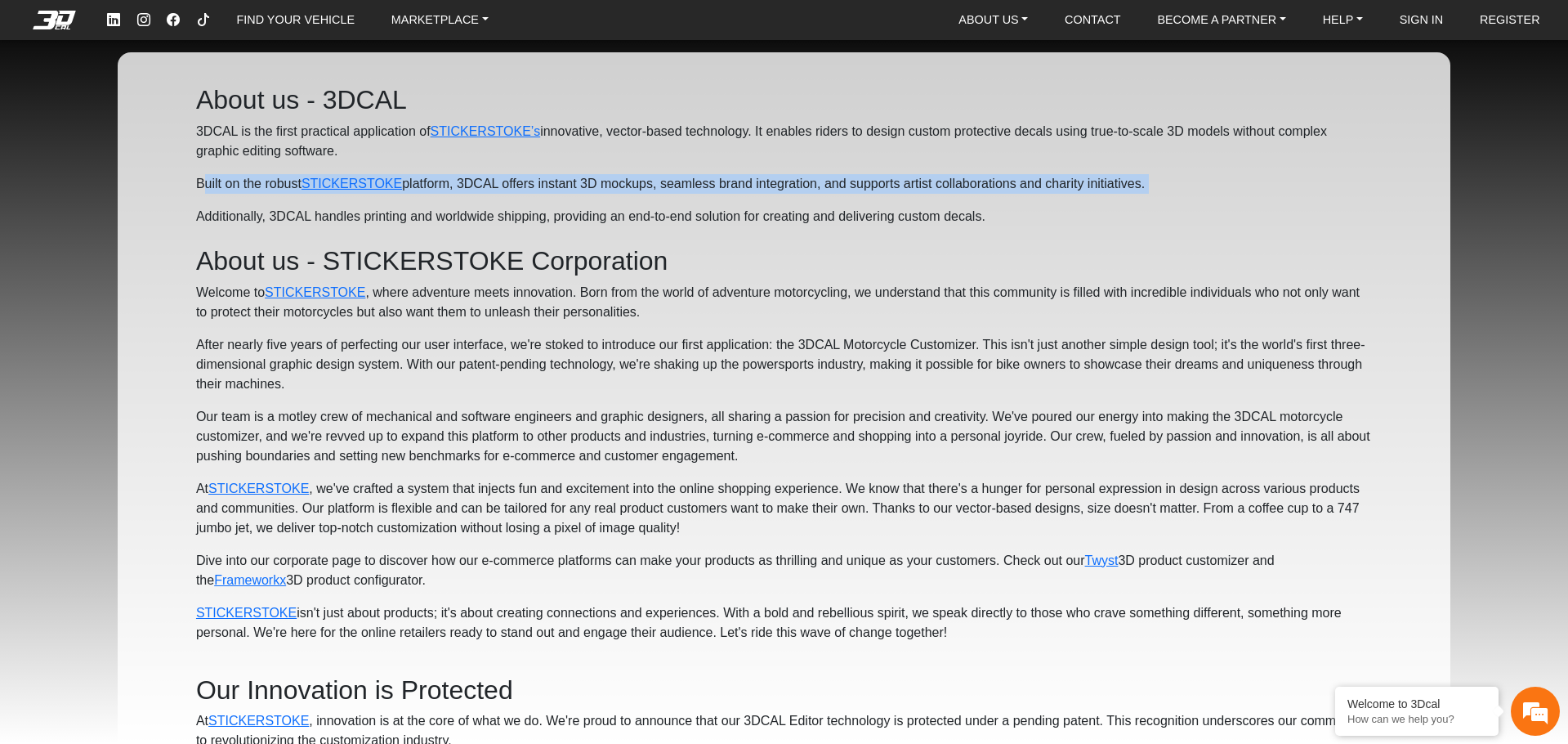
click at [520, 183] on p "Built on the robust STICKERSTOKE platform, 3DCAL offers instant 3D mockups, sea…" at bounding box center [784, 184] width 1176 height 20
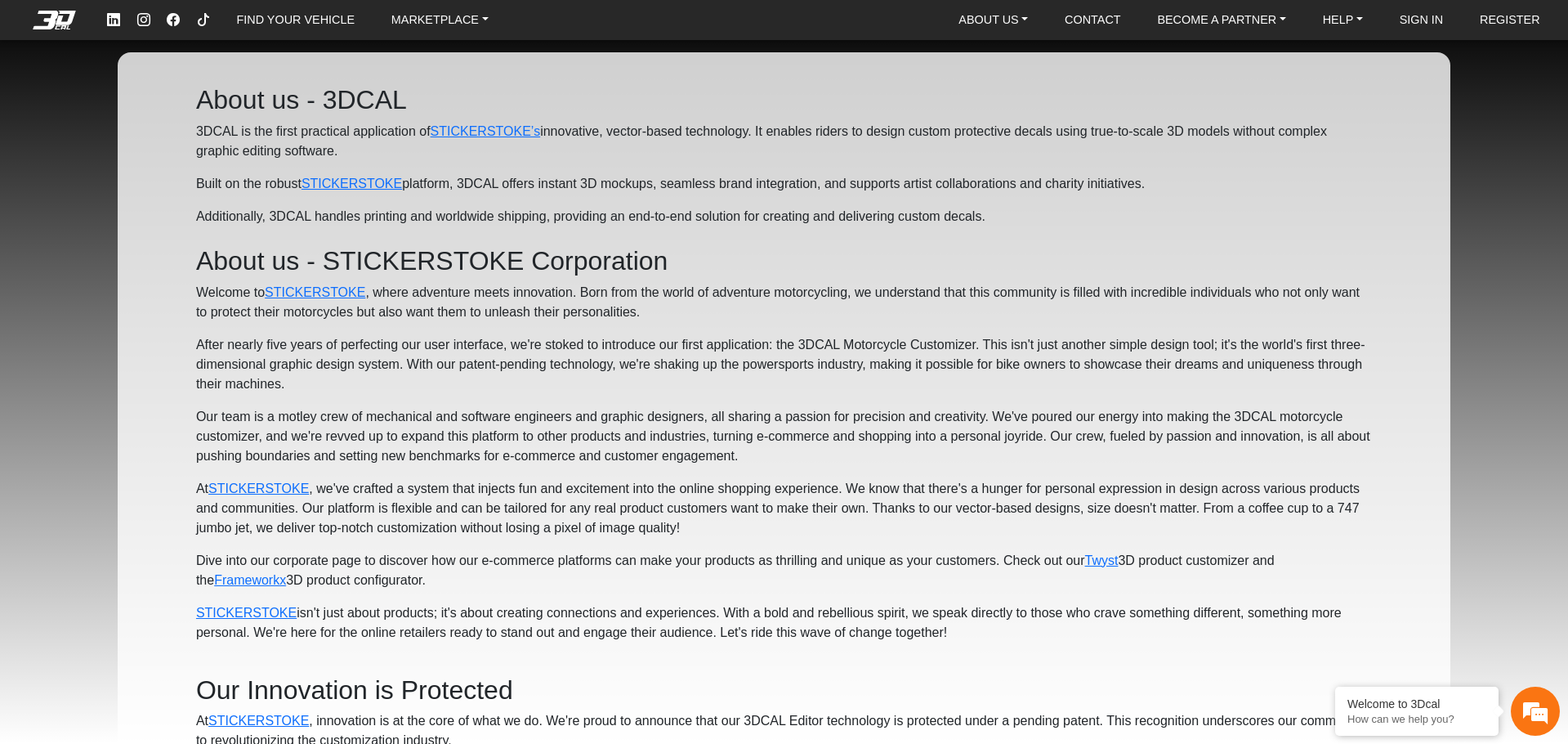
click at [533, 215] on p "Additionally, 3DCAL handles printing and worldwide shipping, providing an end-t…" at bounding box center [784, 217] width 1176 height 20
click at [310, 19] on link "FIND YOUR VEHICLE" at bounding box center [296, 20] width 131 height 25
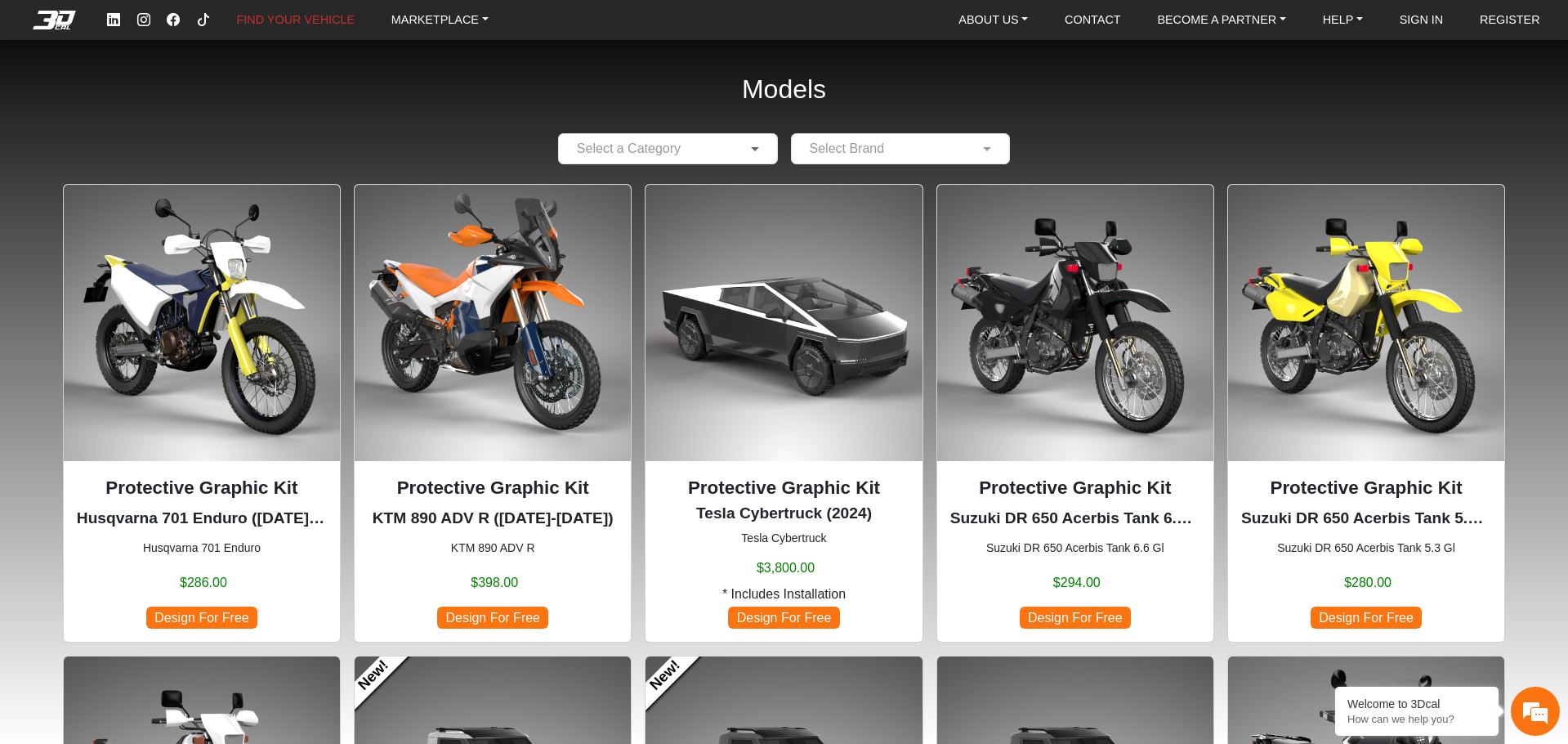
click at [757, 156] on span at bounding box center [757, 149] width 21 height 20
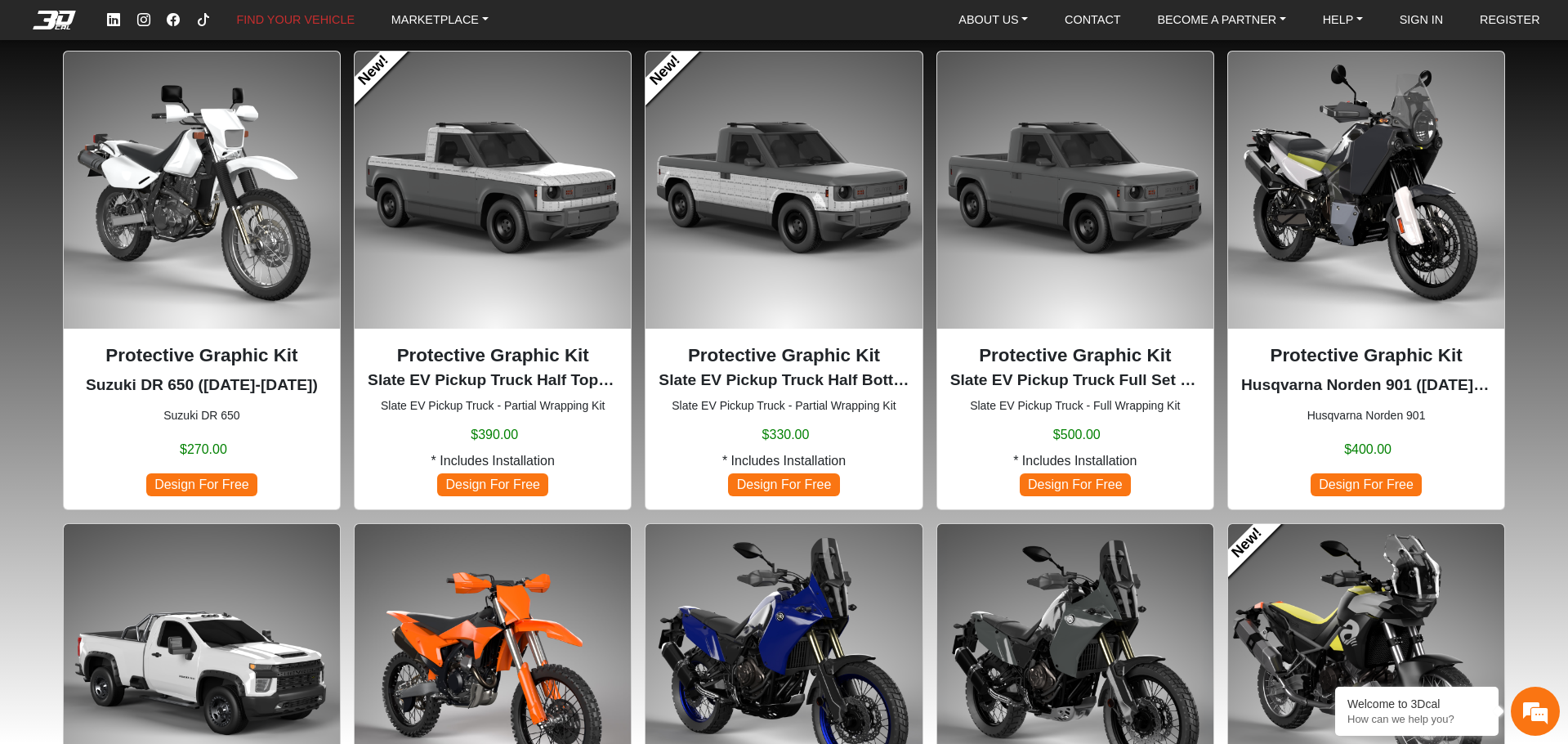
scroll to position [502, 0]
